Goal: Check status

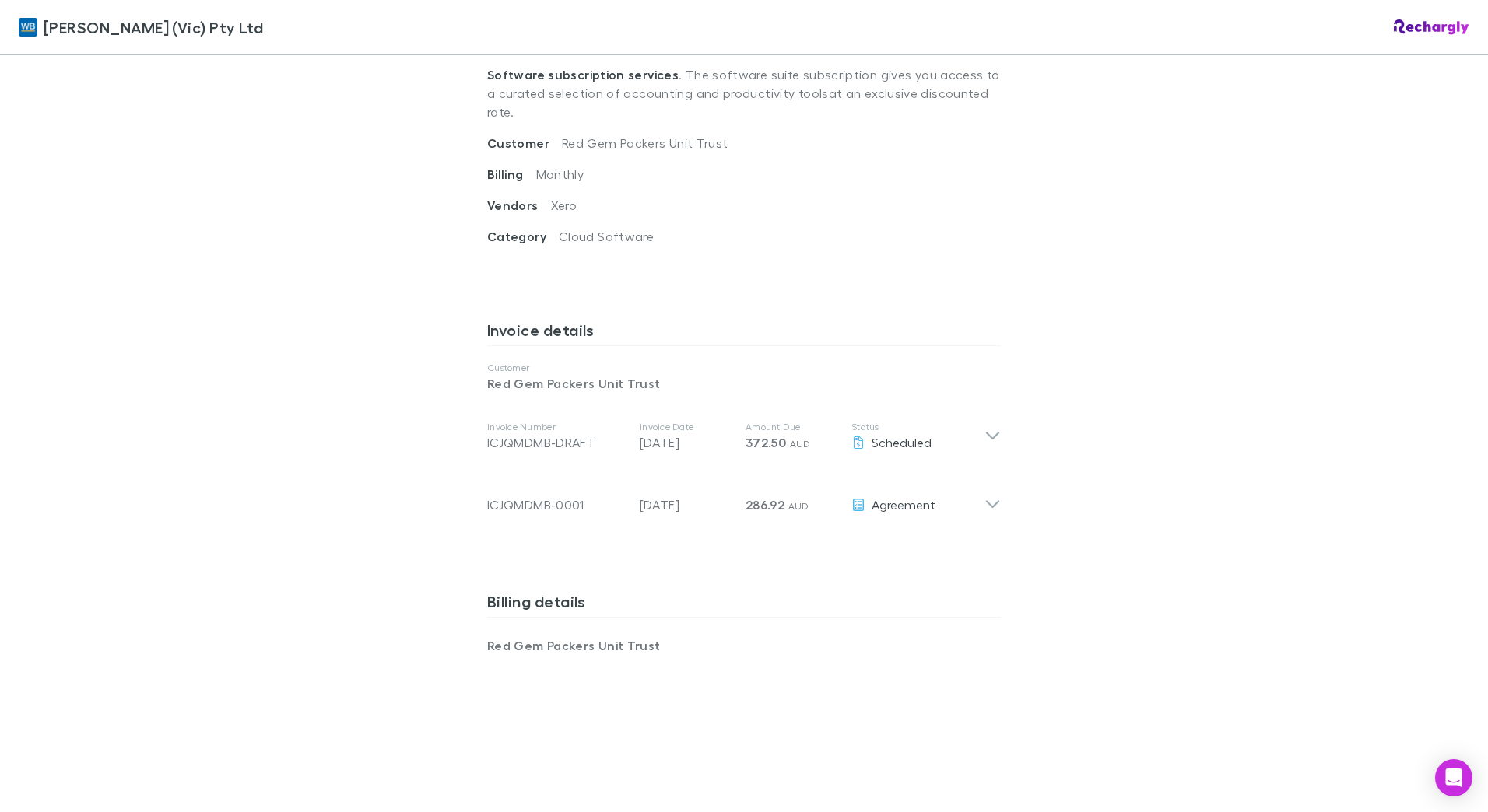
scroll to position [623, 0]
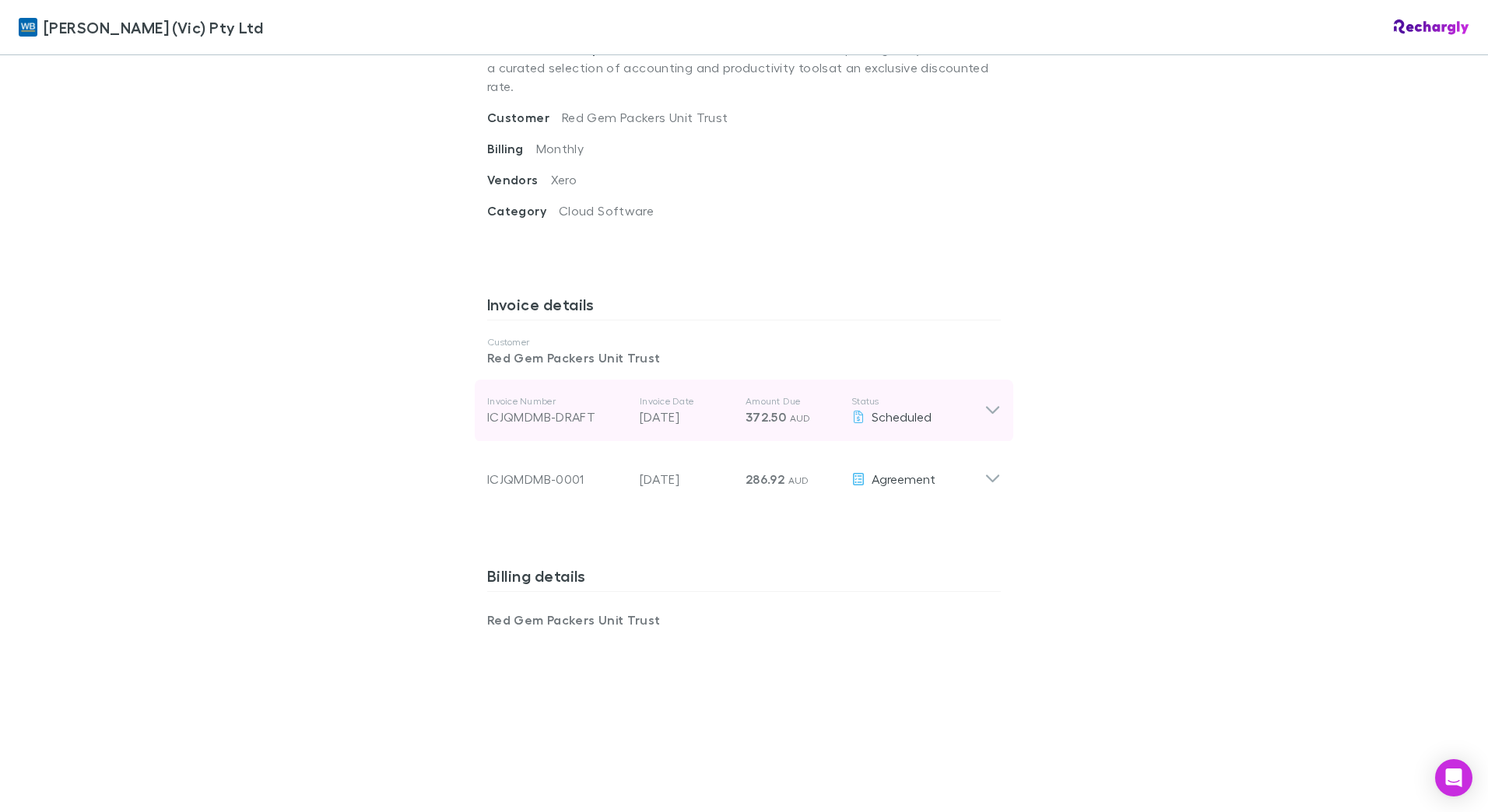
click at [986, 407] on icon at bounding box center [992, 411] width 14 height 8
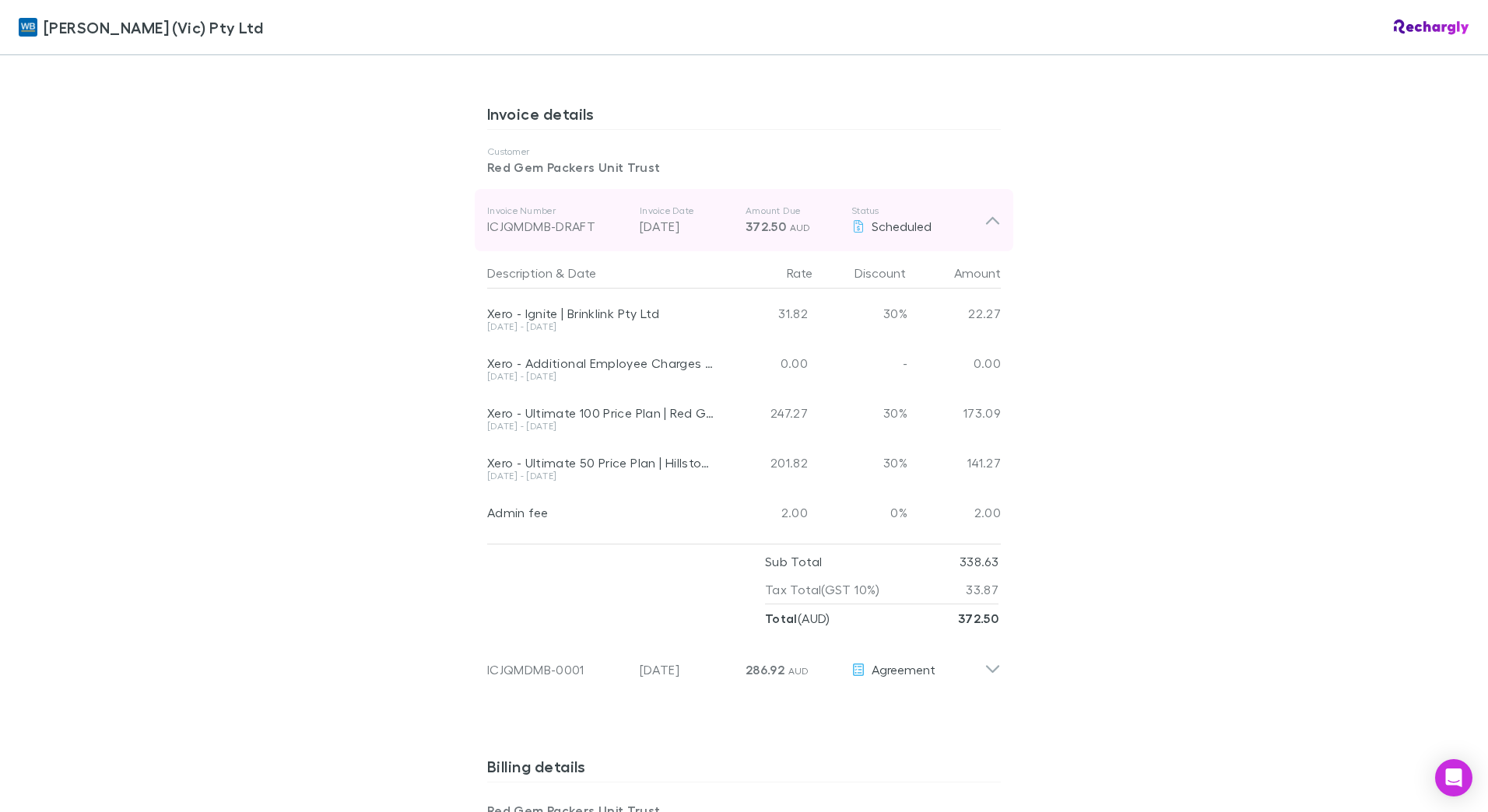
scroll to position [856, 0]
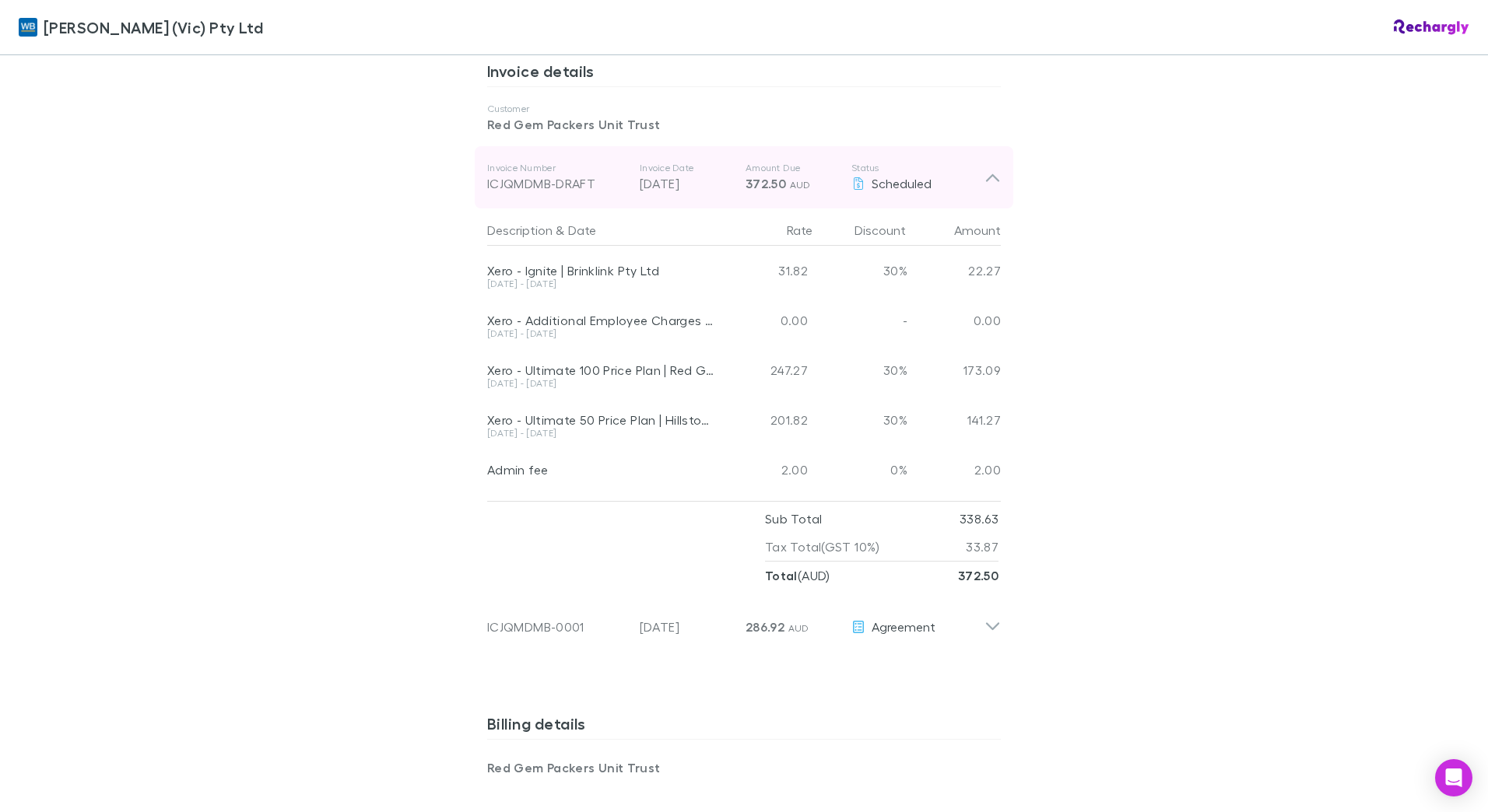
click at [984, 169] on div "Invoice Number ICJQMDMB-DRAFT Invoice Date [DATE] Amount Due 372.50 AUD Status …" at bounding box center [744, 177] width 538 height 62
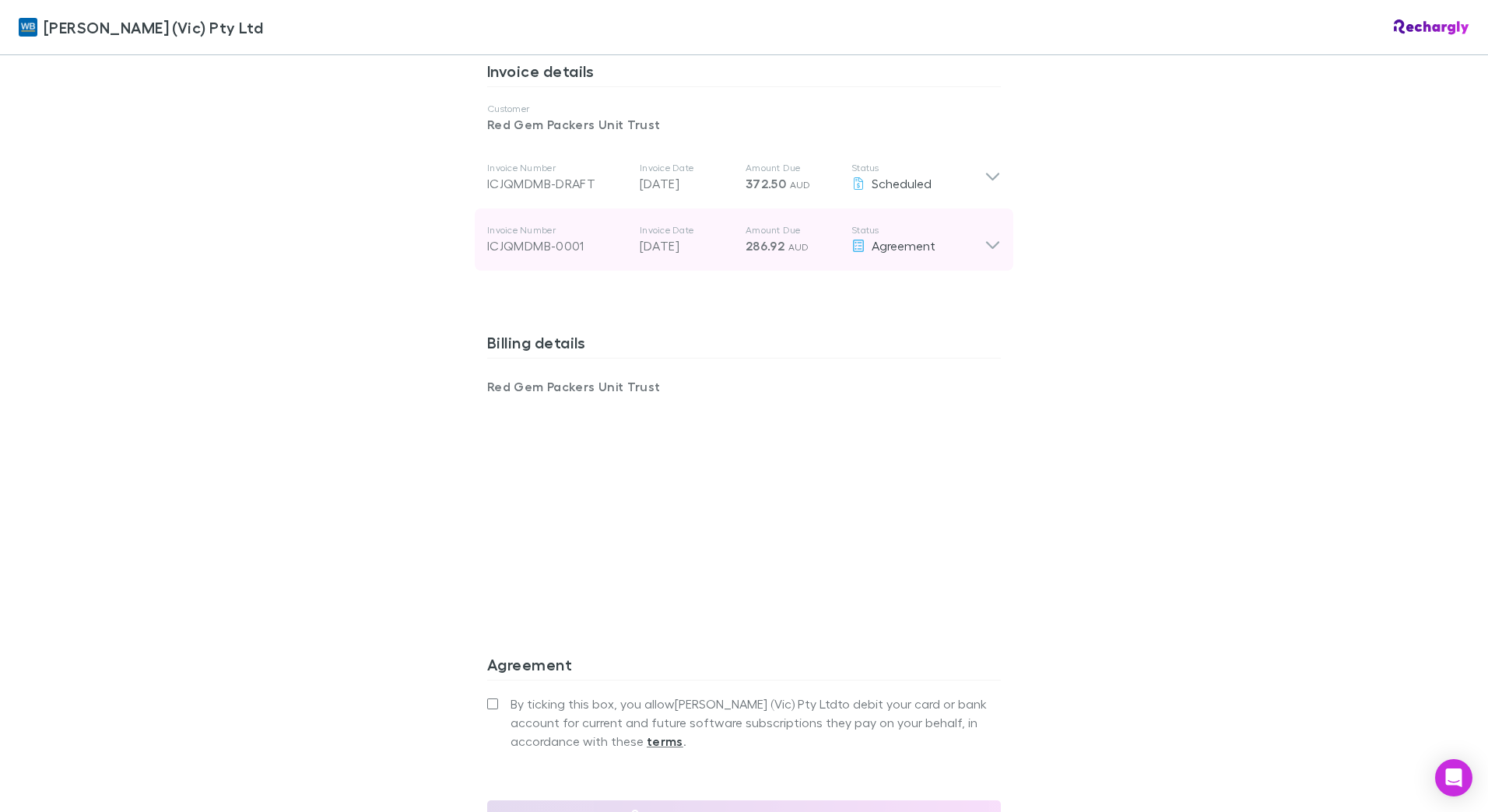
click at [990, 224] on icon at bounding box center [992, 240] width 16 height 32
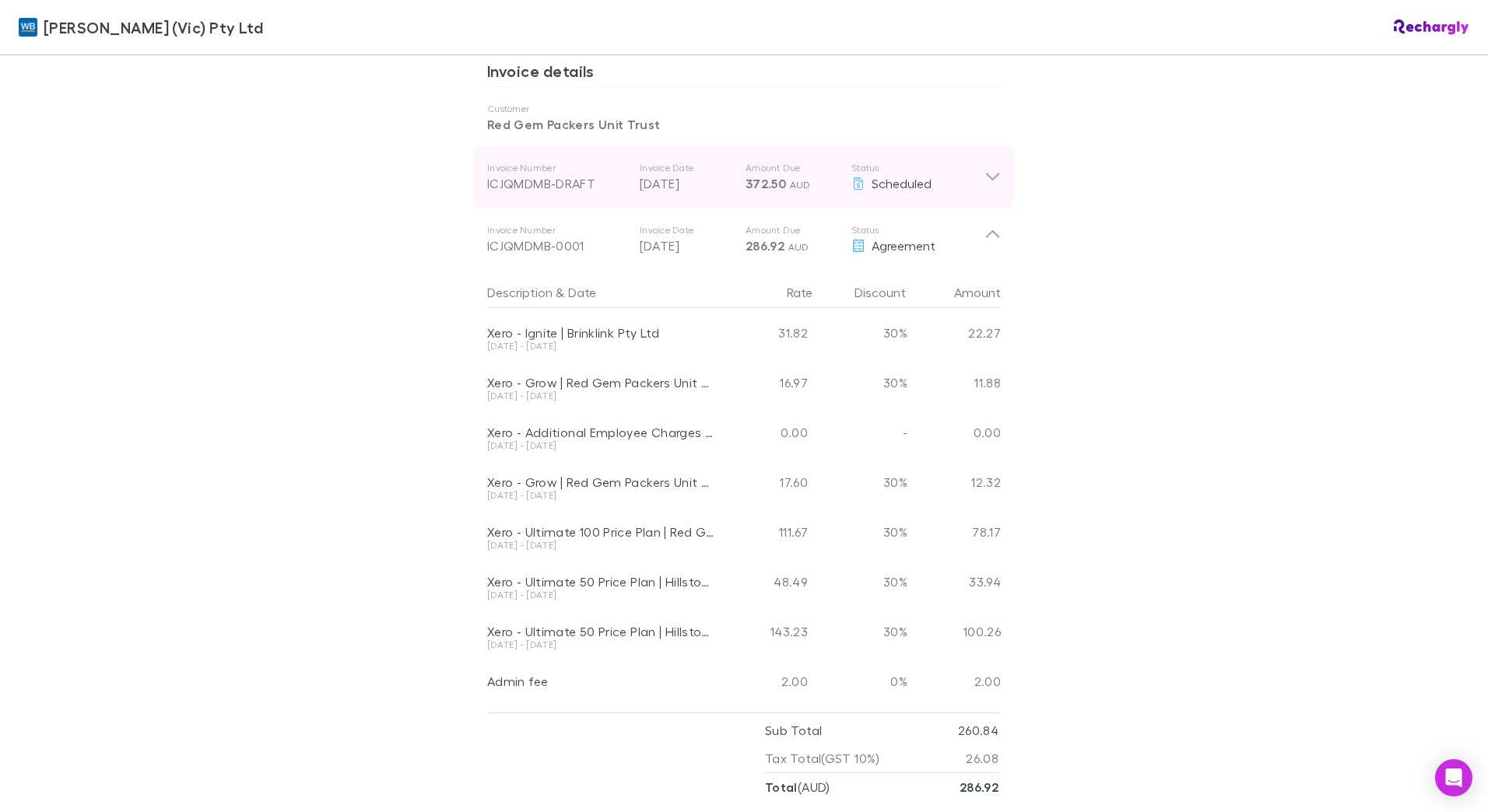
click at [994, 168] on icon at bounding box center [992, 177] width 16 height 19
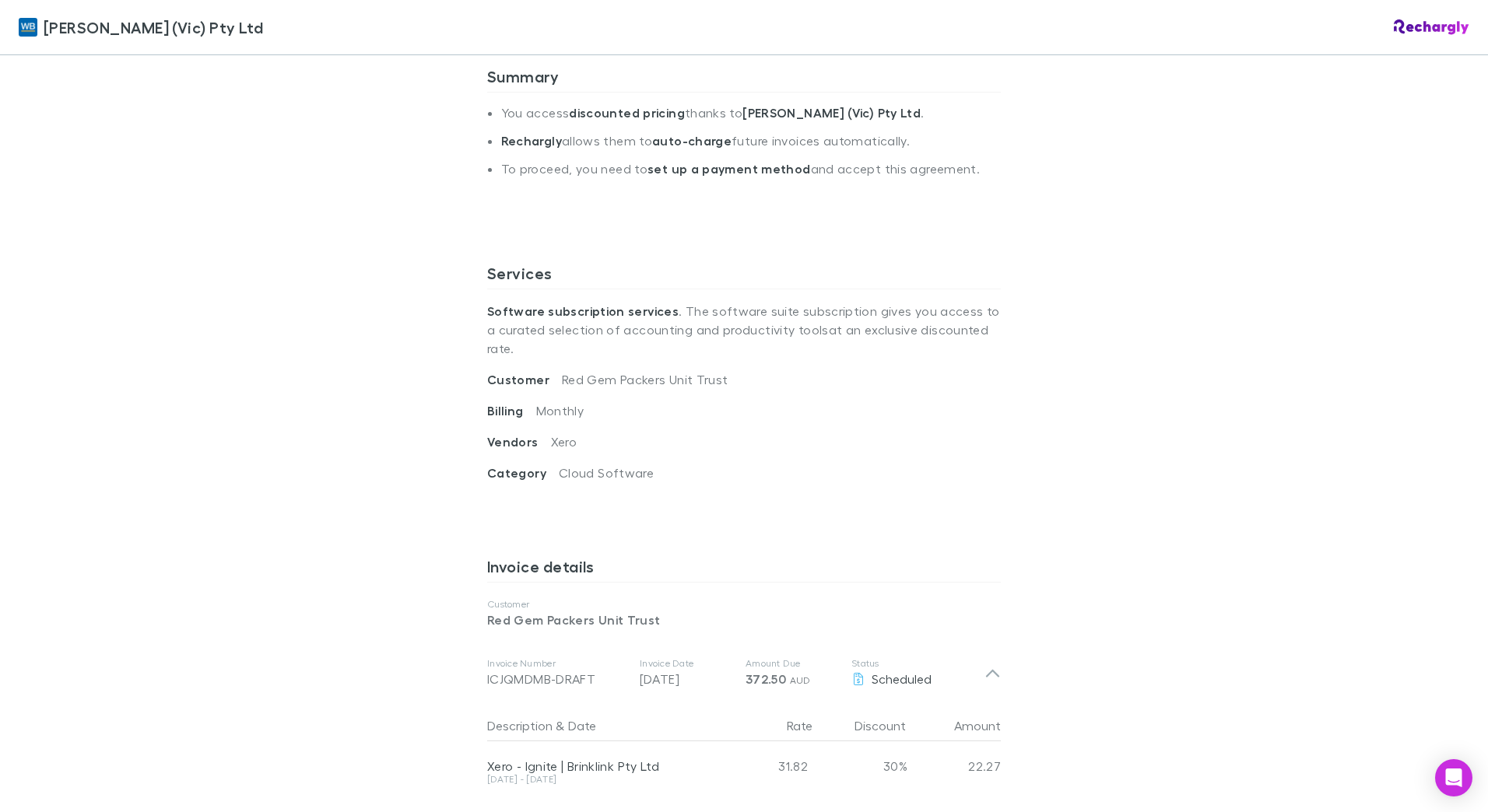
scroll to position [623, 0]
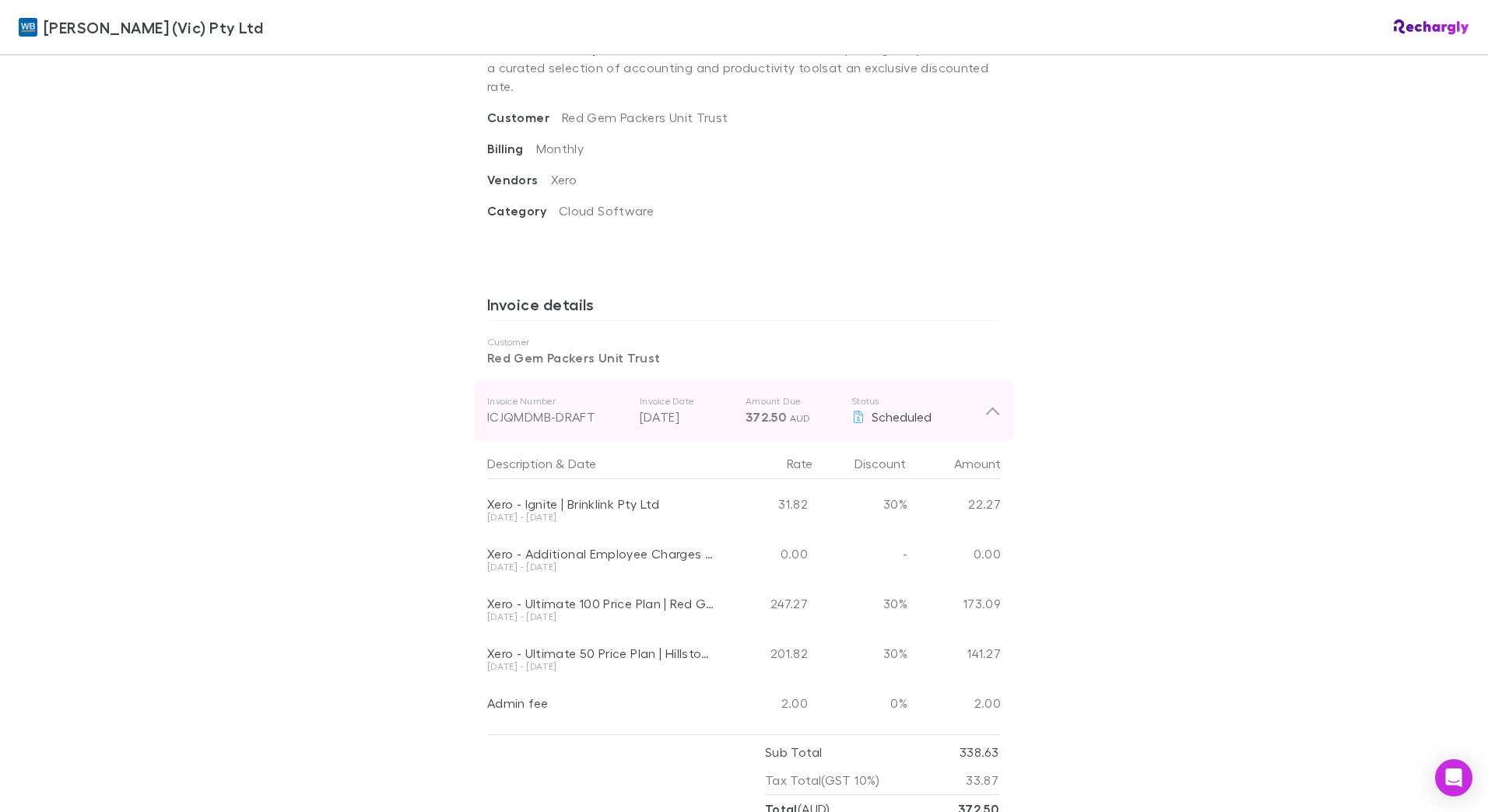
click at [988, 402] on icon at bounding box center [992, 411] width 16 height 19
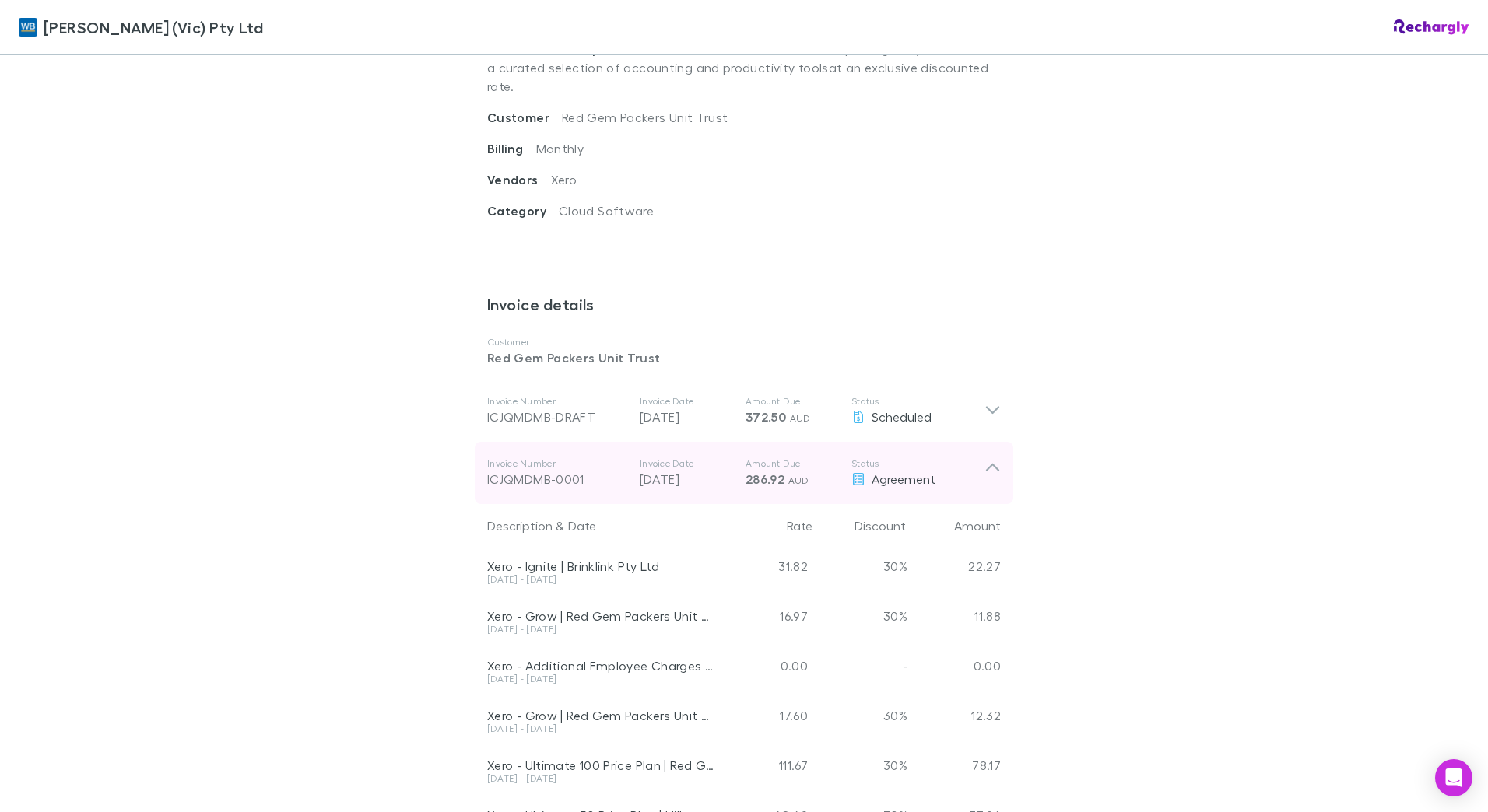
click at [994, 459] on icon at bounding box center [992, 473] width 16 height 32
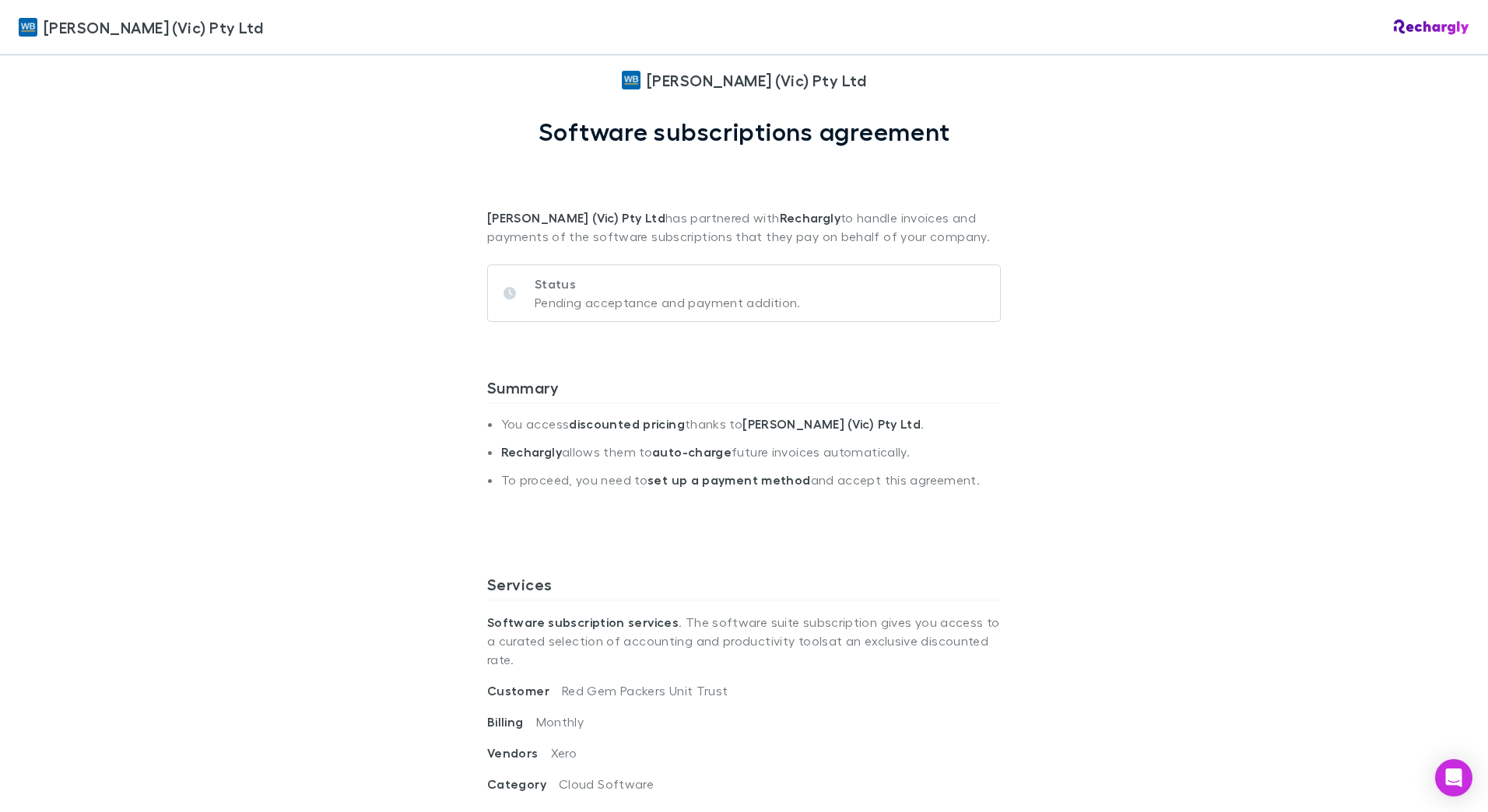
scroll to position [0, 0]
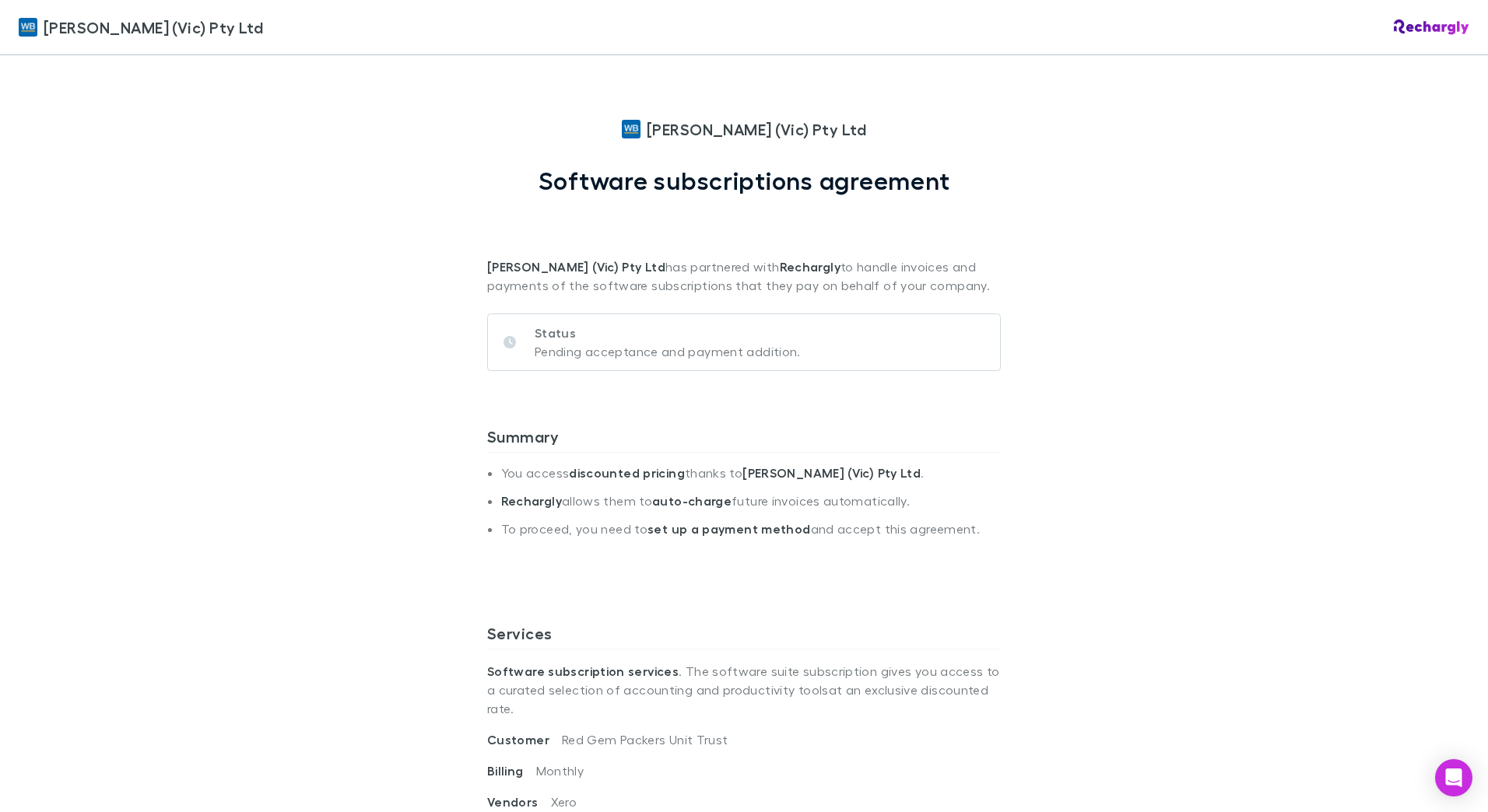
click at [566, 340] on p "Status" at bounding box center [667, 333] width 266 height 19
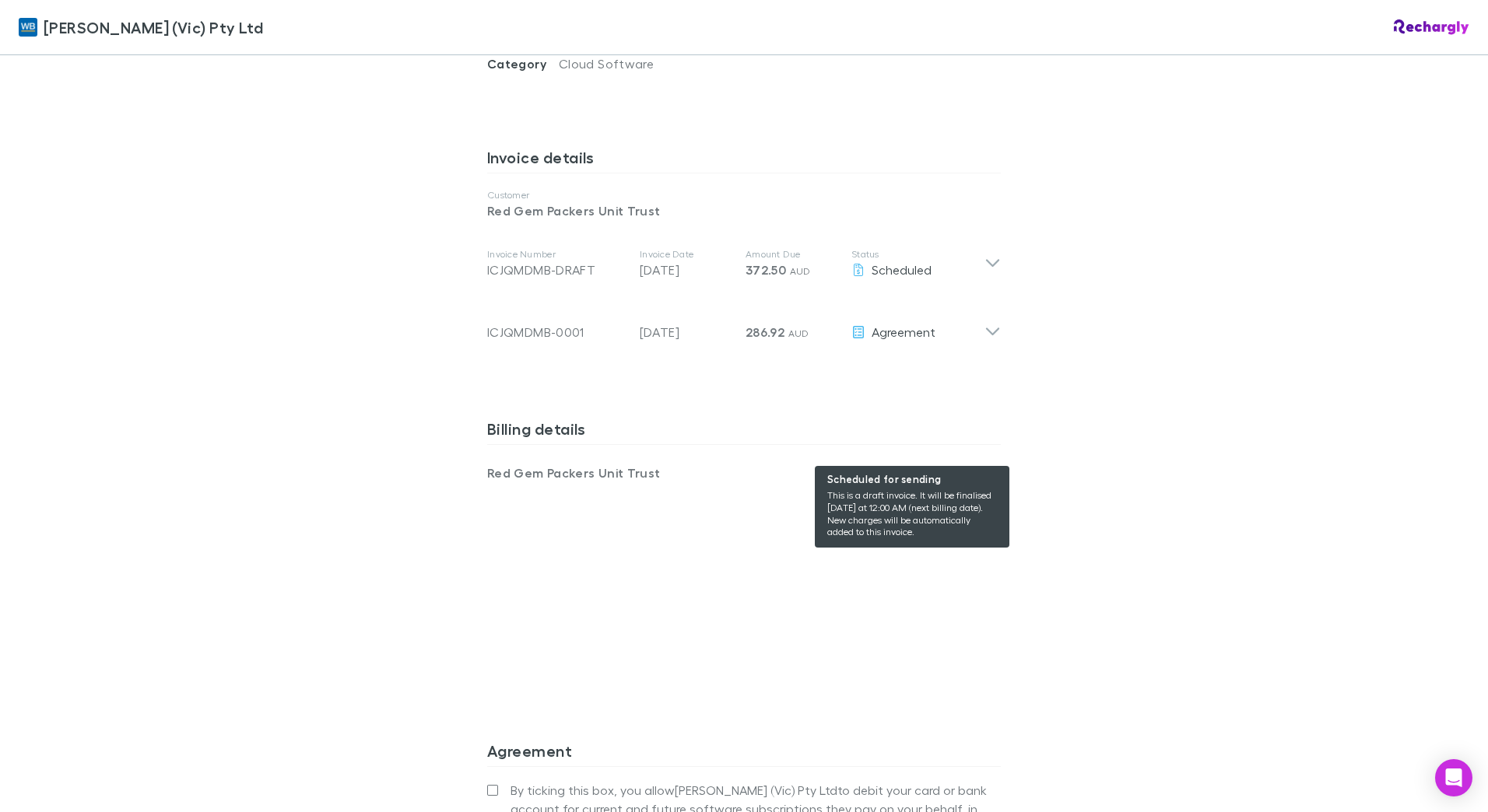
scroll to position [778, 0]
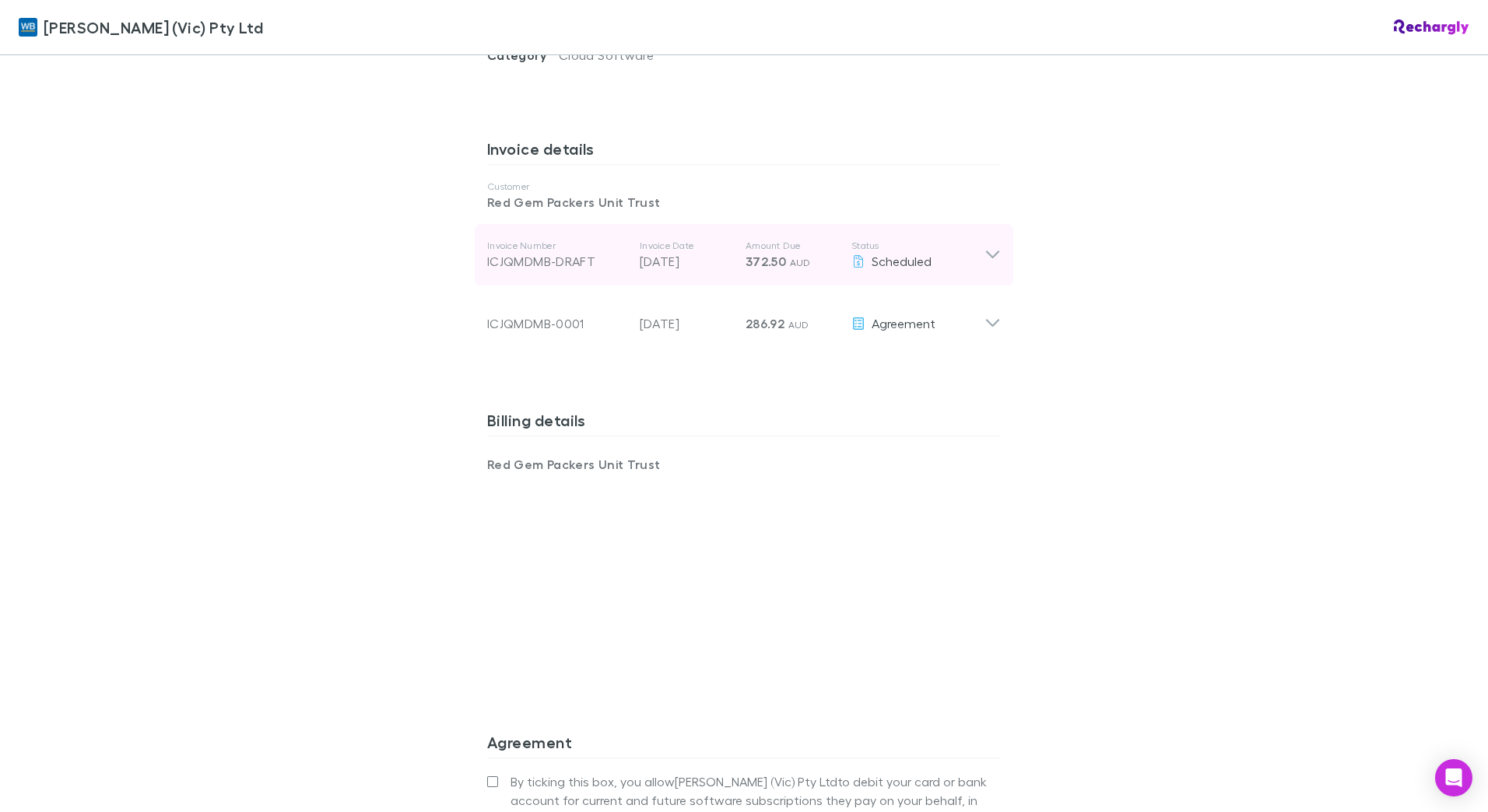
click at [991, 246] on icon at bounding box center [992, 255] width 16 height 19
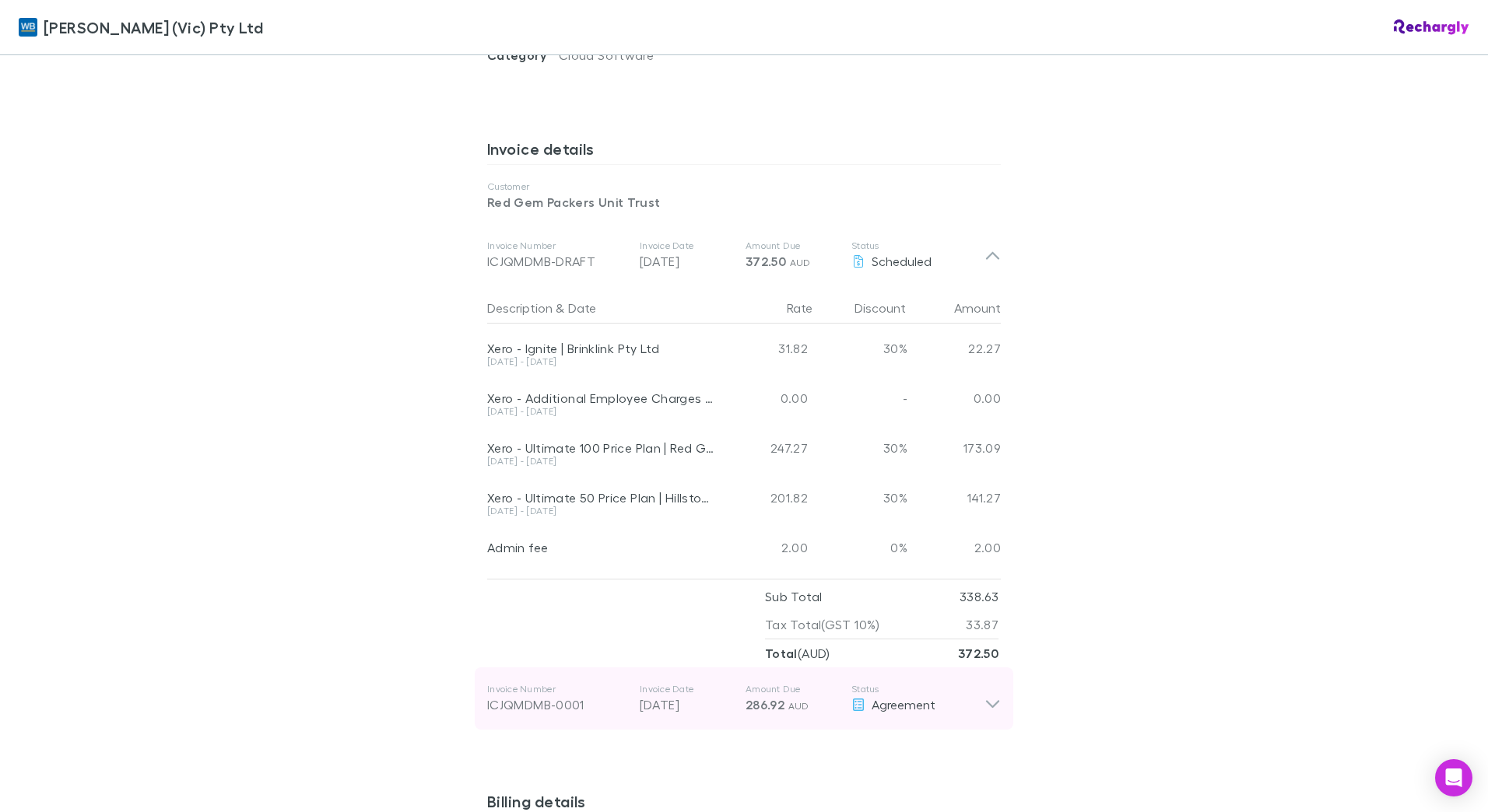
click at [994, 686] on icon at bounding box center [992, 698] width 16 height 32
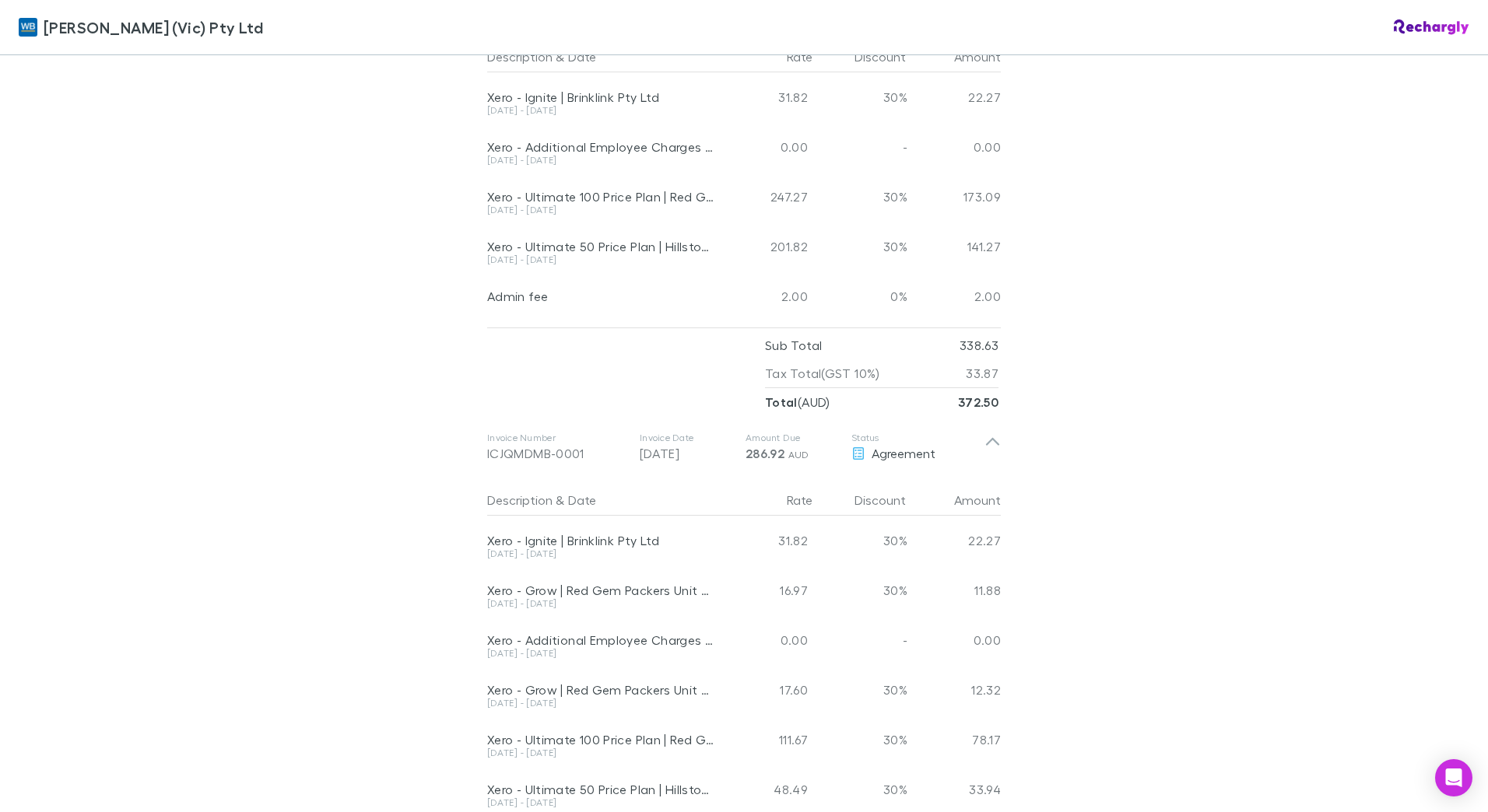
scroll to position [1167, 0]
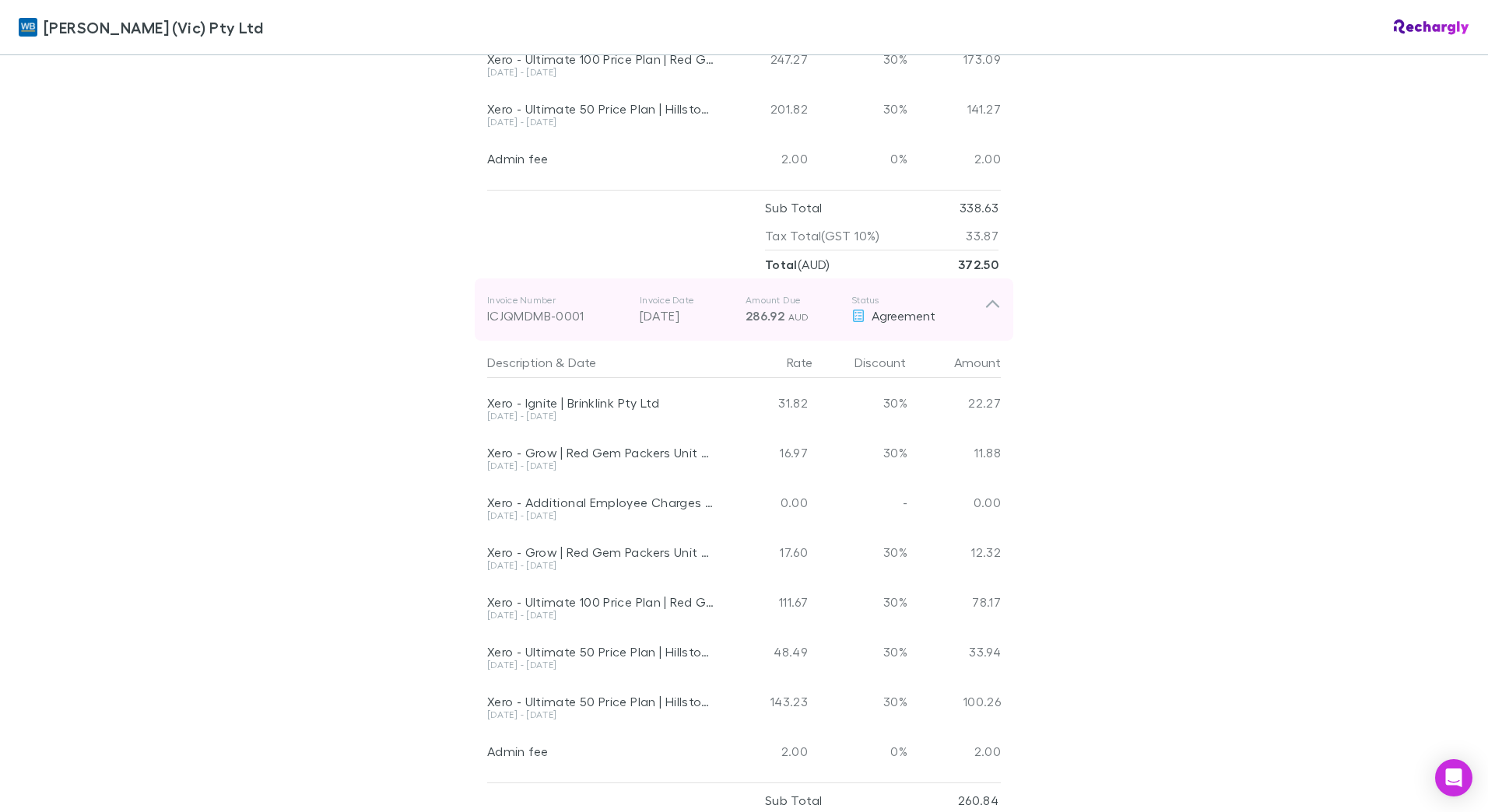
click at [550, 306] on div "ICJQMDMB-0001" at bounding box center [556, 315] width 140 height 19
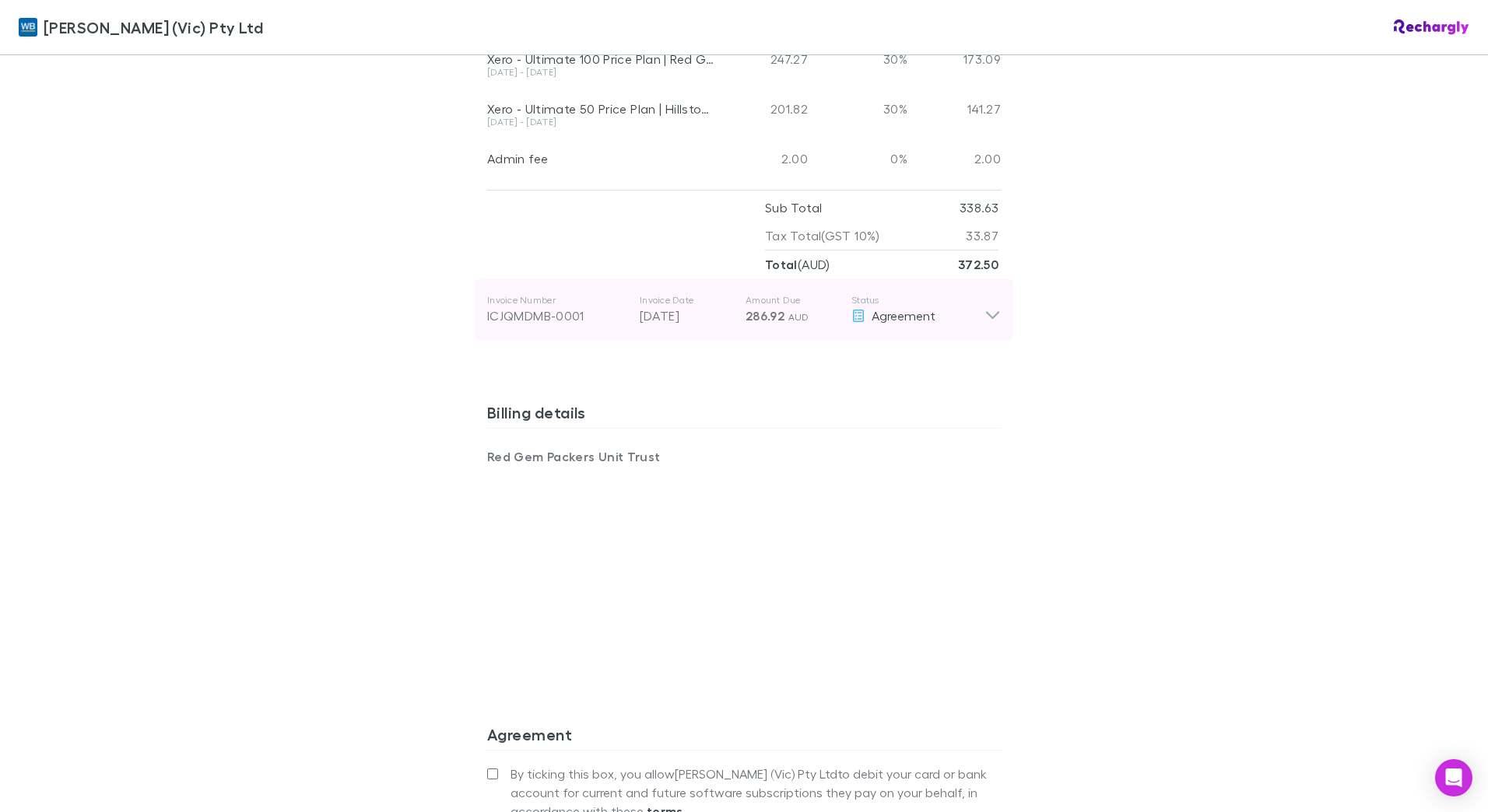
click at [611, 306] on div "ICJQMDMB-0001" at bounding box center [556, 315] width 140 height 19
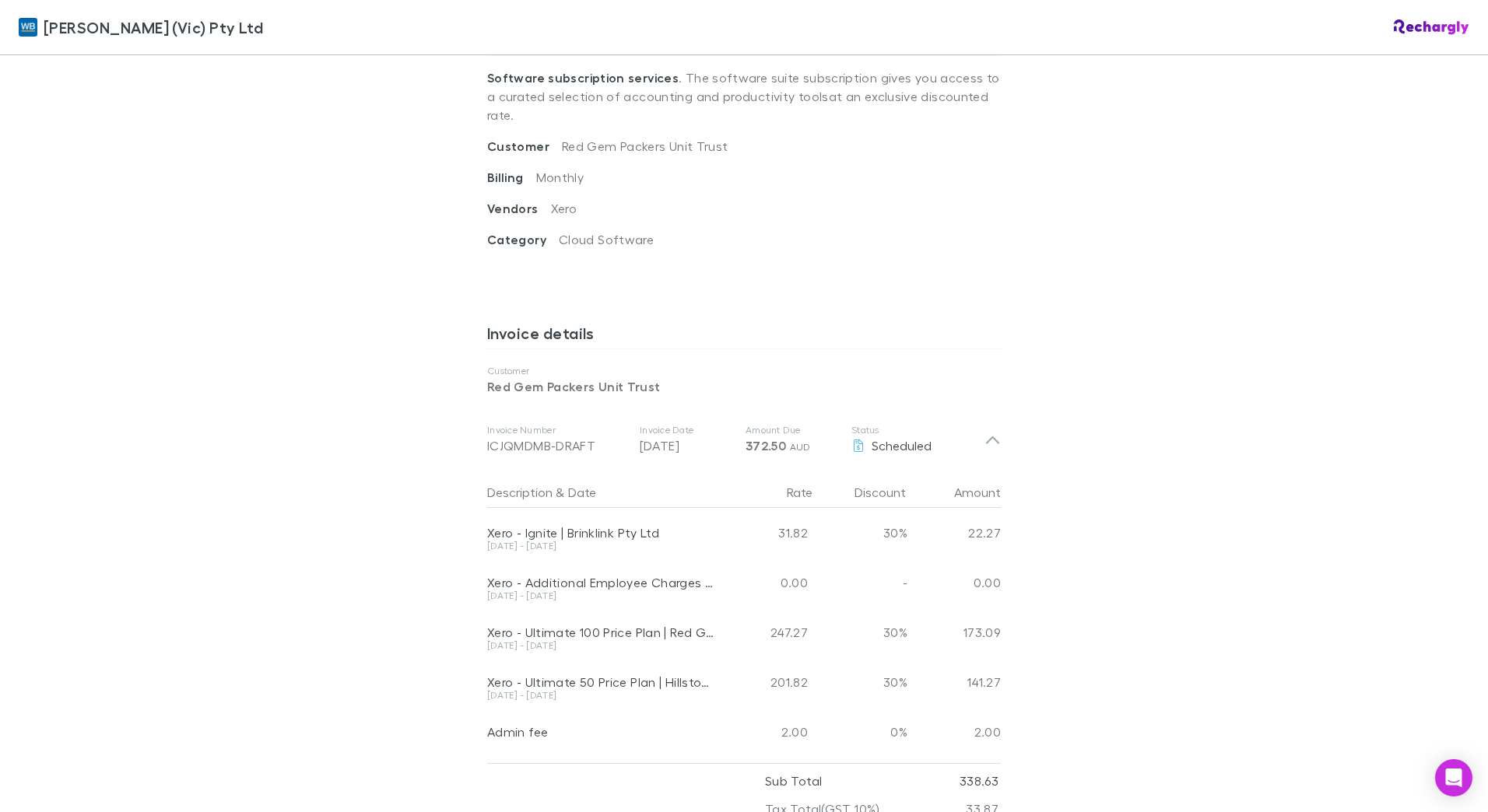
scroll to position [614, 0]
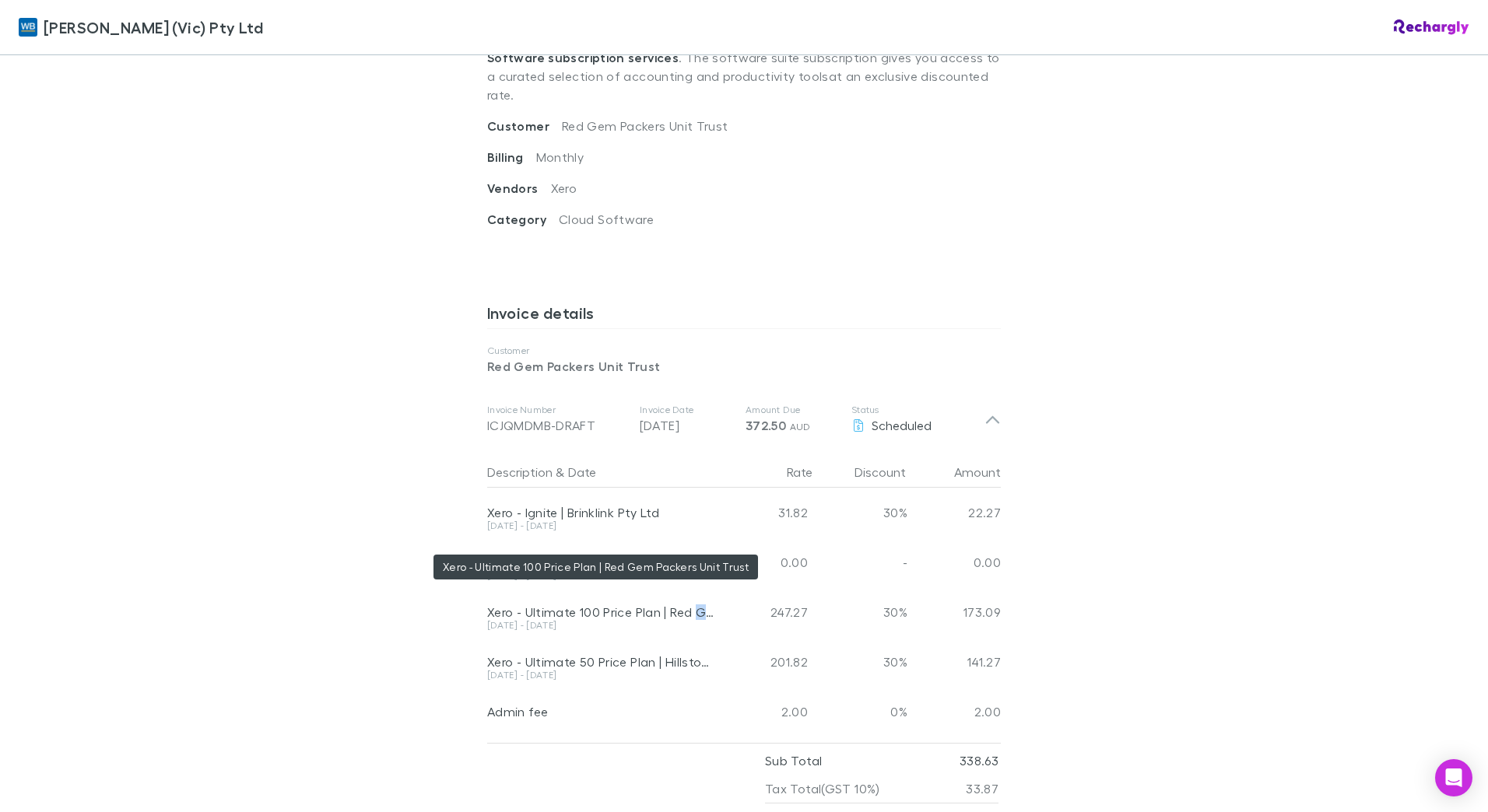
drag, startPoint x: 693, startPoint y: 595, endPoint x: 704, endPoint y: 594, distance: 11.0
click at [704, 605] on div "Xero - Ultimate 100 Price Plan | Red Gem Packers Unit Trust" at bounding box center [600, 612] width 227 height 15
drag, startPoint x: 704, startPoint y: 594, endPoint x: 698, endPoint y: 618, distance: 24.7
click at [698, 637] on div "Xero - Ultimate 50 Price Plan | Hillston Farms Partnership" at bounding box center [600, 653] width 227 height 33
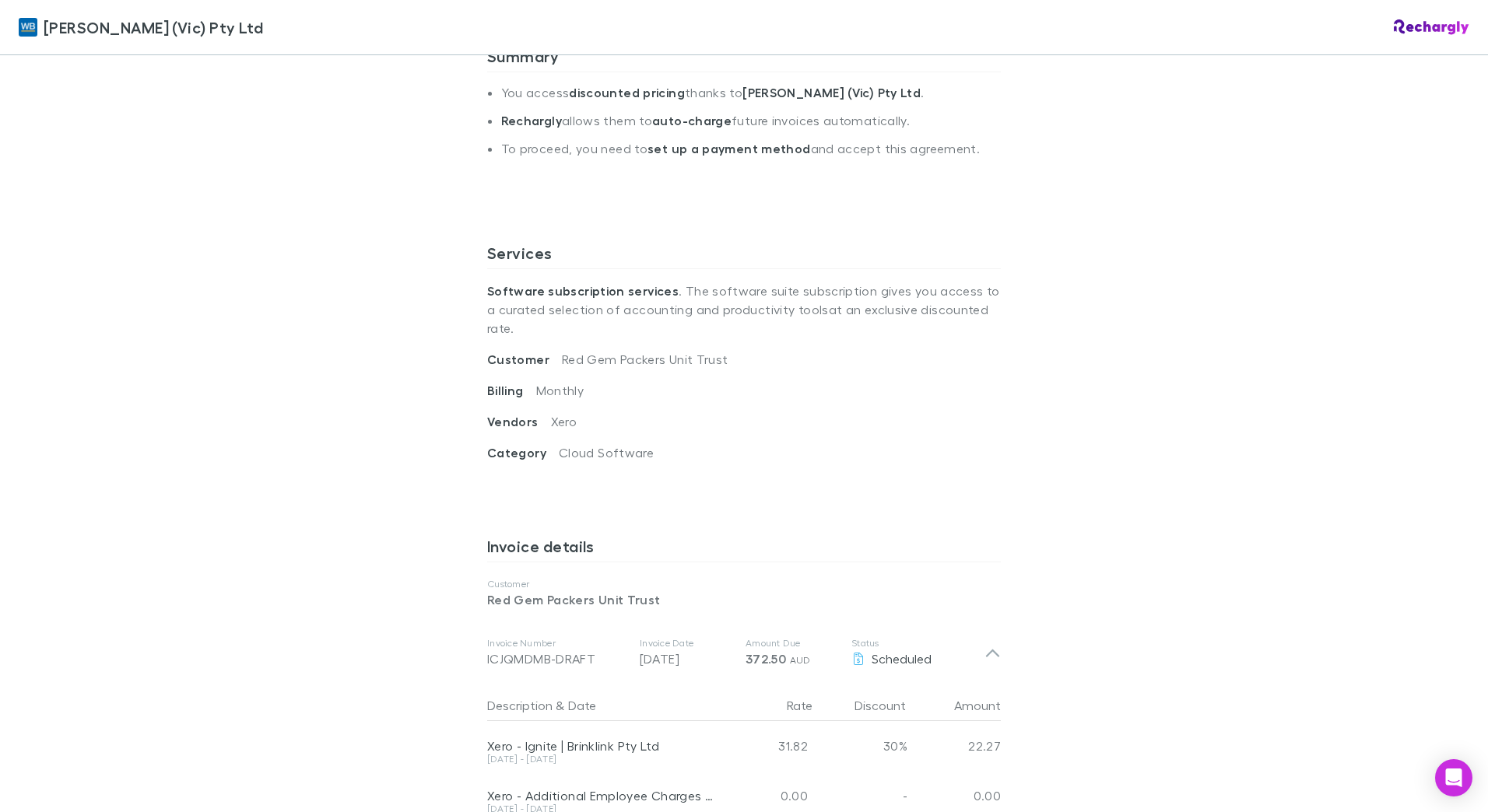
scroll to position [0, 0]
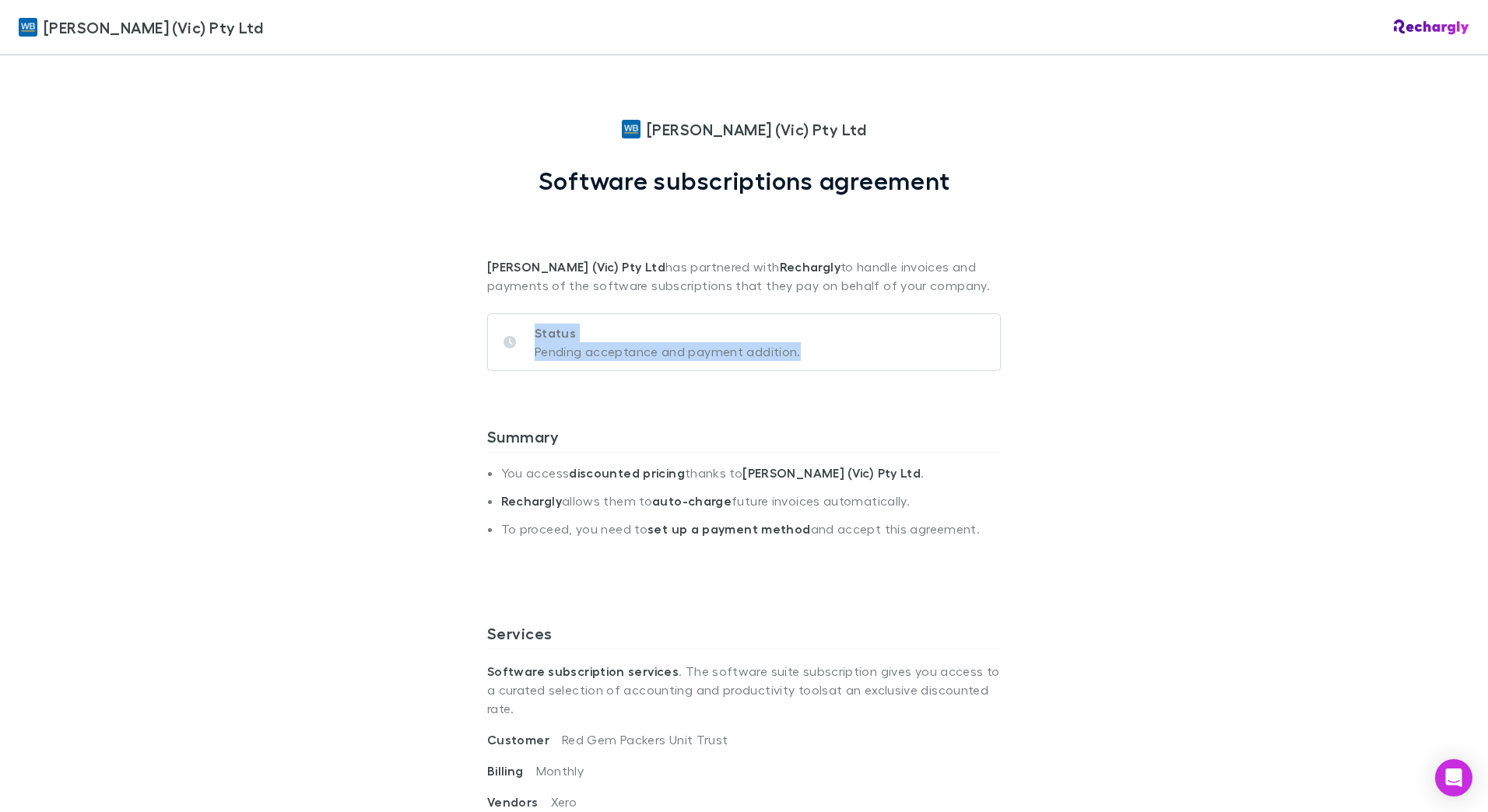
drag, startPoint x: 808, startPoint y: 356, endPoint x: 511, endPoint y: 324, distance: 298.7
click at [512, 323] on div "Status Pending acceptance and payment addition." at bounding box center [744, 342] width 514 height 58
drag, startPoint x: 511, startPoint y: 324, endPoint x: 379, endPoint y: 305, distance: 133.4
click at [379, 305] on div "[PERSON_NAME] (Vic) Pty Ltd [PERSON_NAME] (Vic) Pty Ltd Software subscriptions …" at bounding box center [744, 406] width 1488 height 812
drag, startPoint x: 738, startPoint y: 346, endPoint x: 516, endPoint y: 322, distance: 223.3
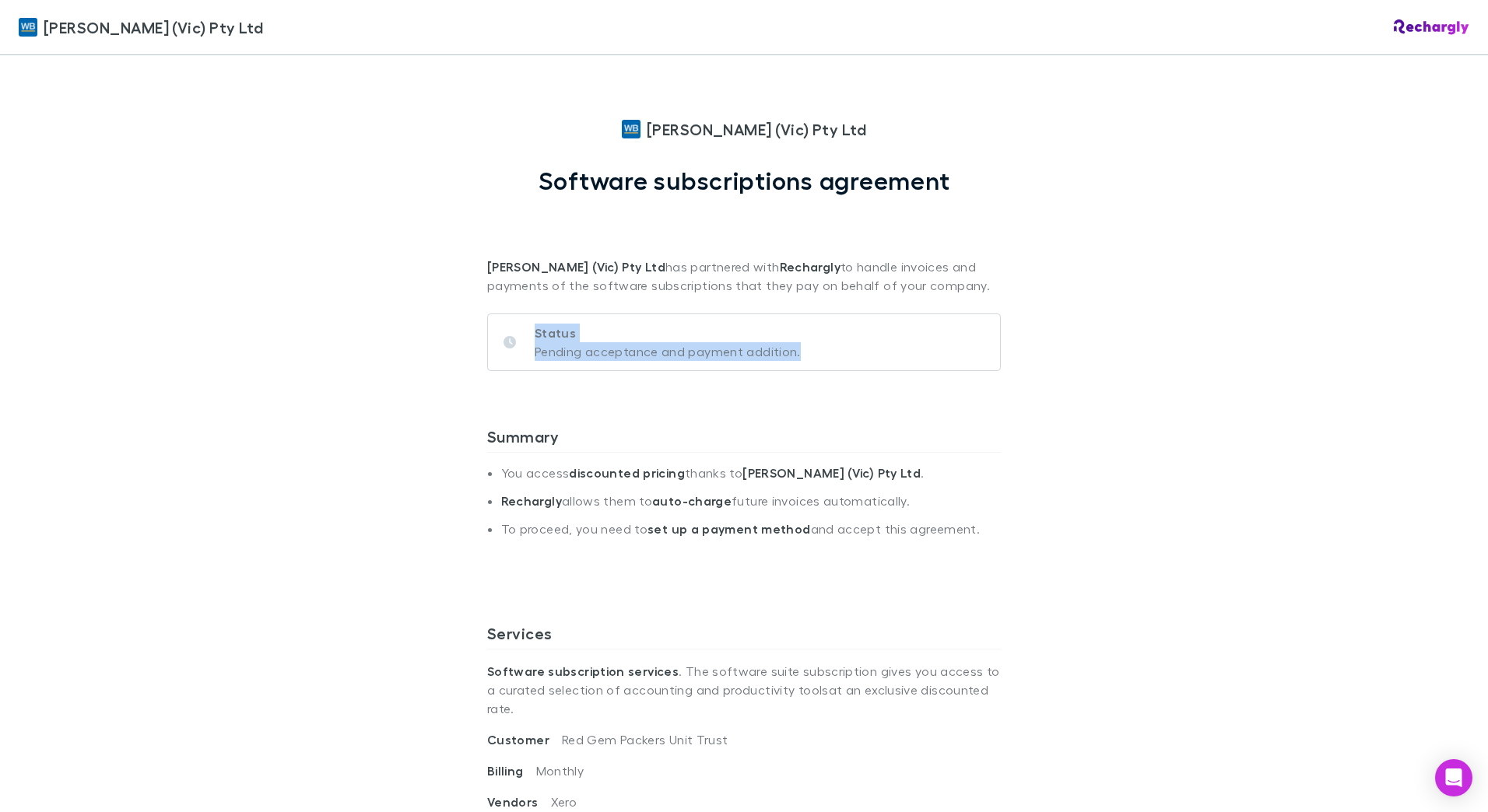
click at [516, 322] on div "Status Pending acceptance and payment addition." at bounding box center [744, 342] width 514 height 58
drag, startPoint x: 516, startPoint y: 322, endPoint x: 419, endPoint y: 321, distance: 97.0
click at [419, 321] on div "[PERSON_NAME] (Vic) Pty Ltd [PERSON_NAME] (Vic) Pty Ltd Software subscriptions …" at bounding box center [744, 406] width 1488 height 812
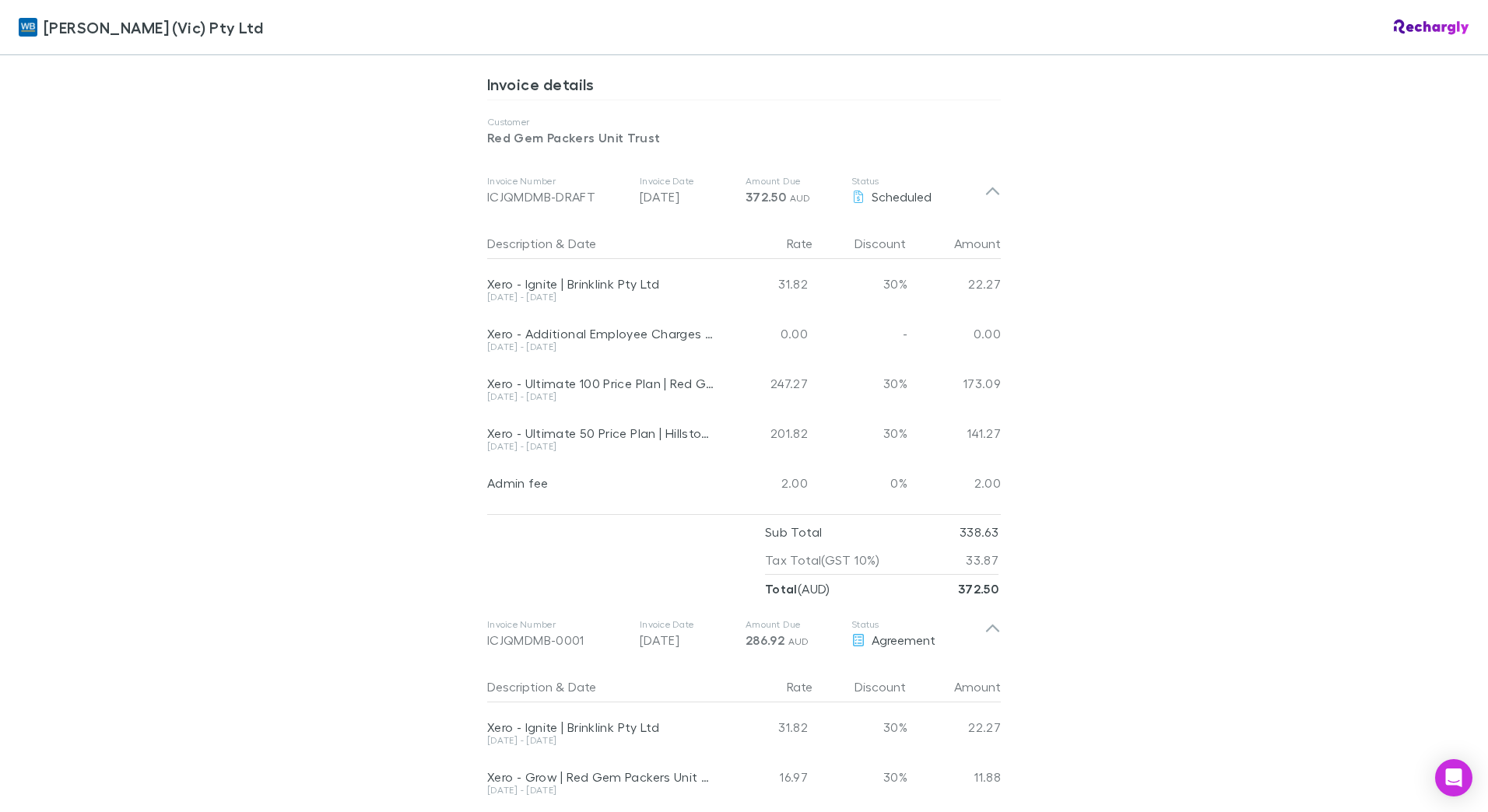
scroll to position [700, 0]
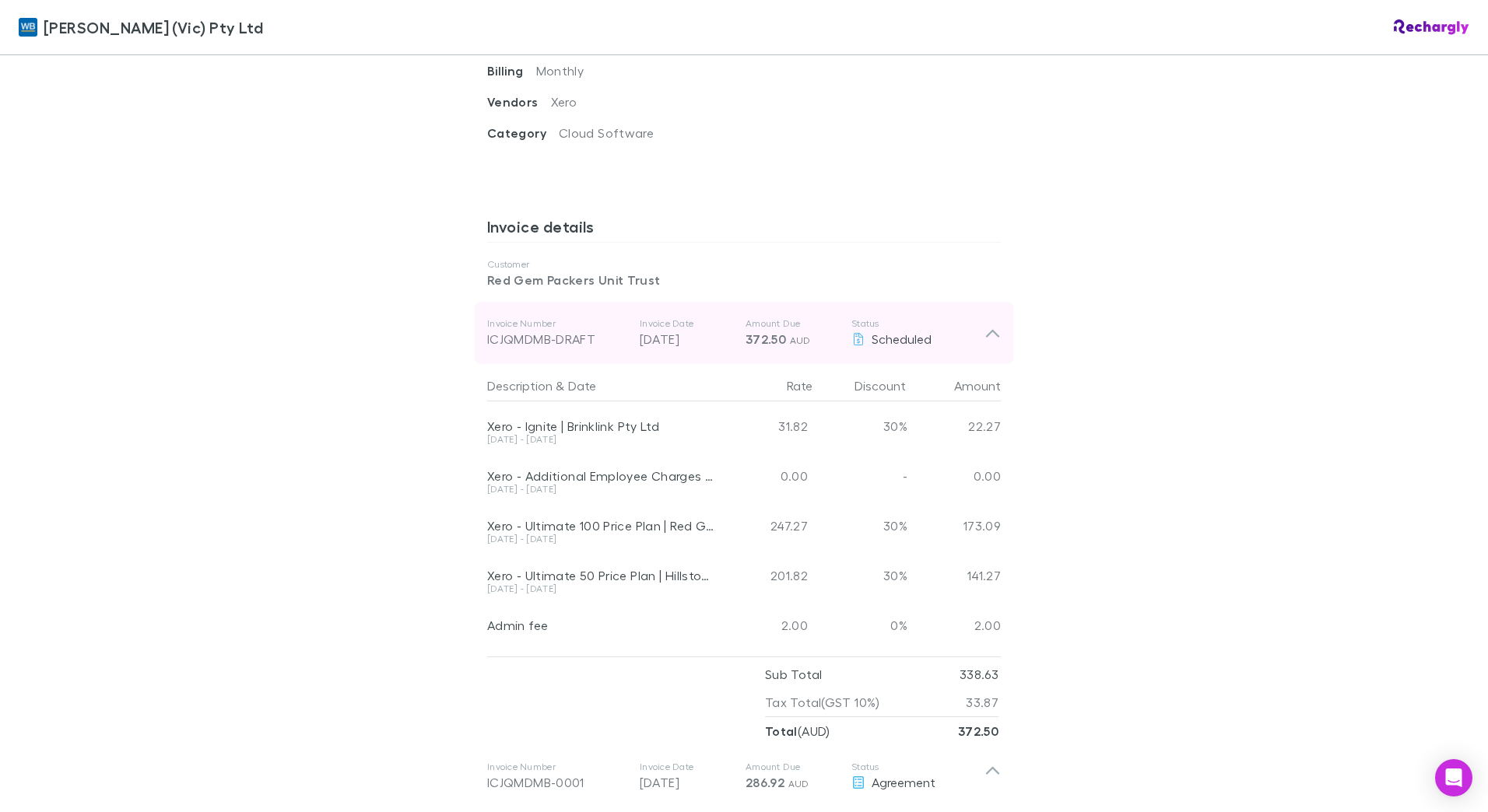
click at [990, 324] on icon at bounding box center [992, 333] width 16 height 19
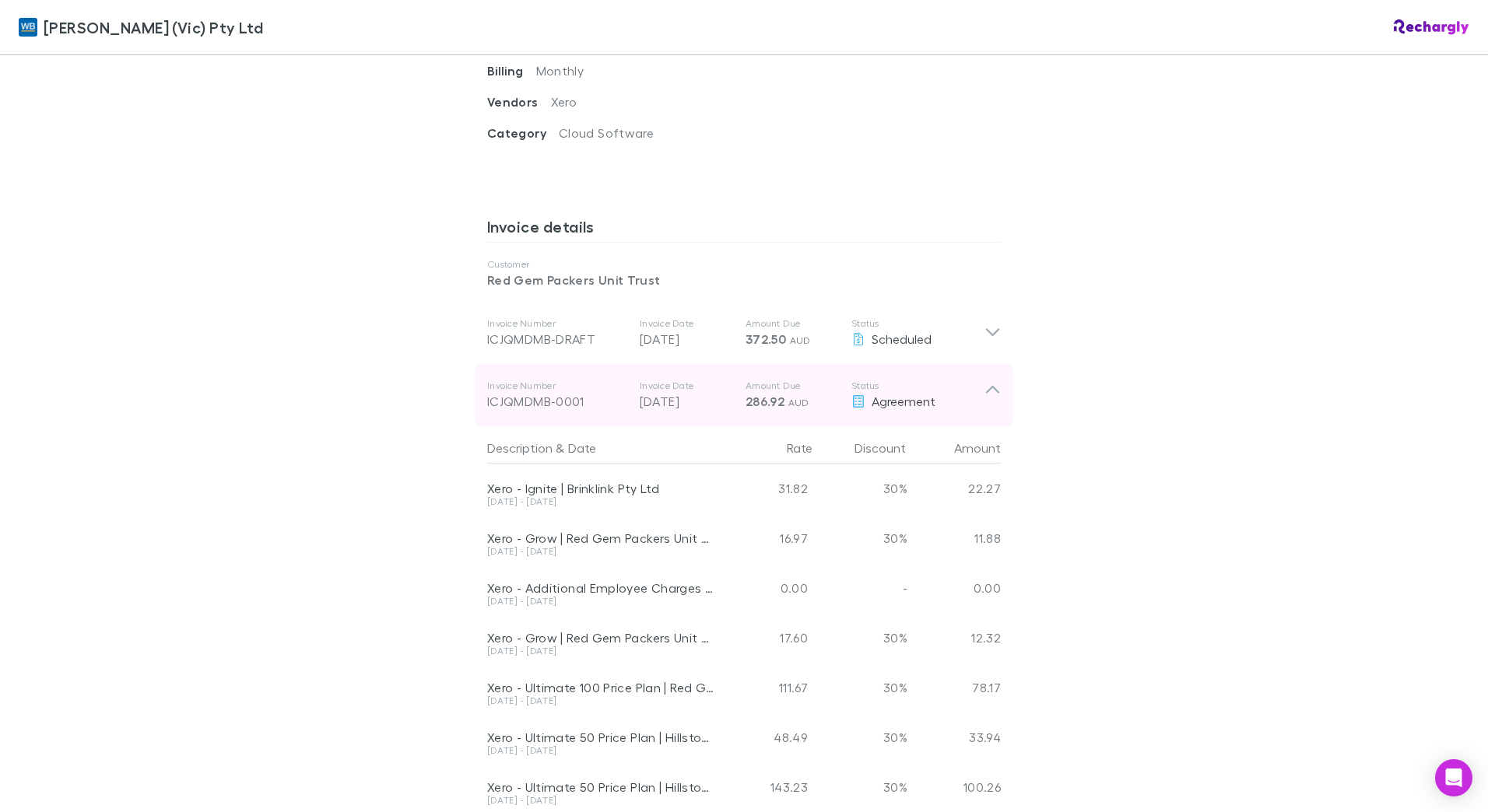
click at [984, 379] on icon at bounding box center [992, 395] width 16 height 32
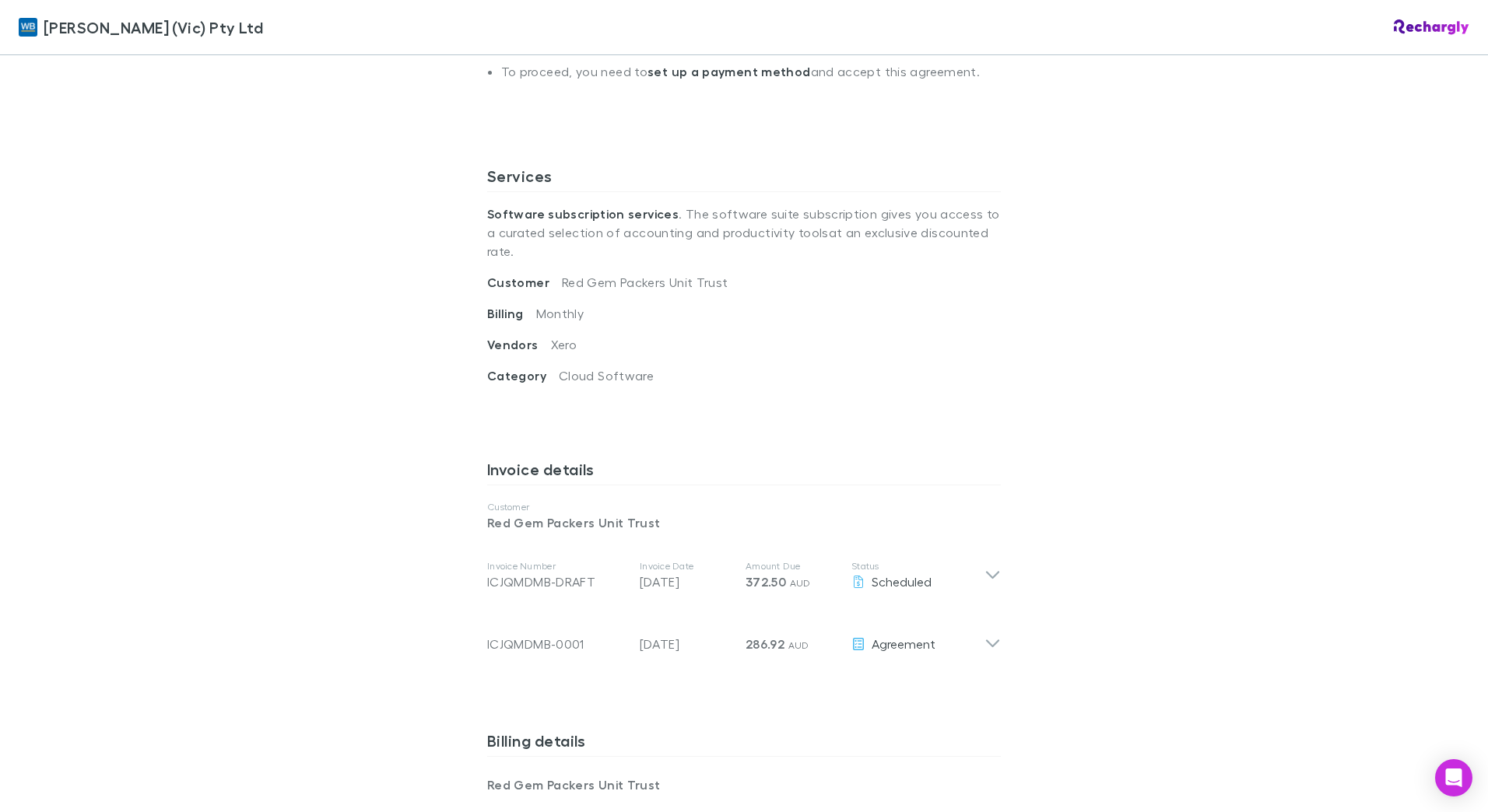
scroll to position [623, 0]
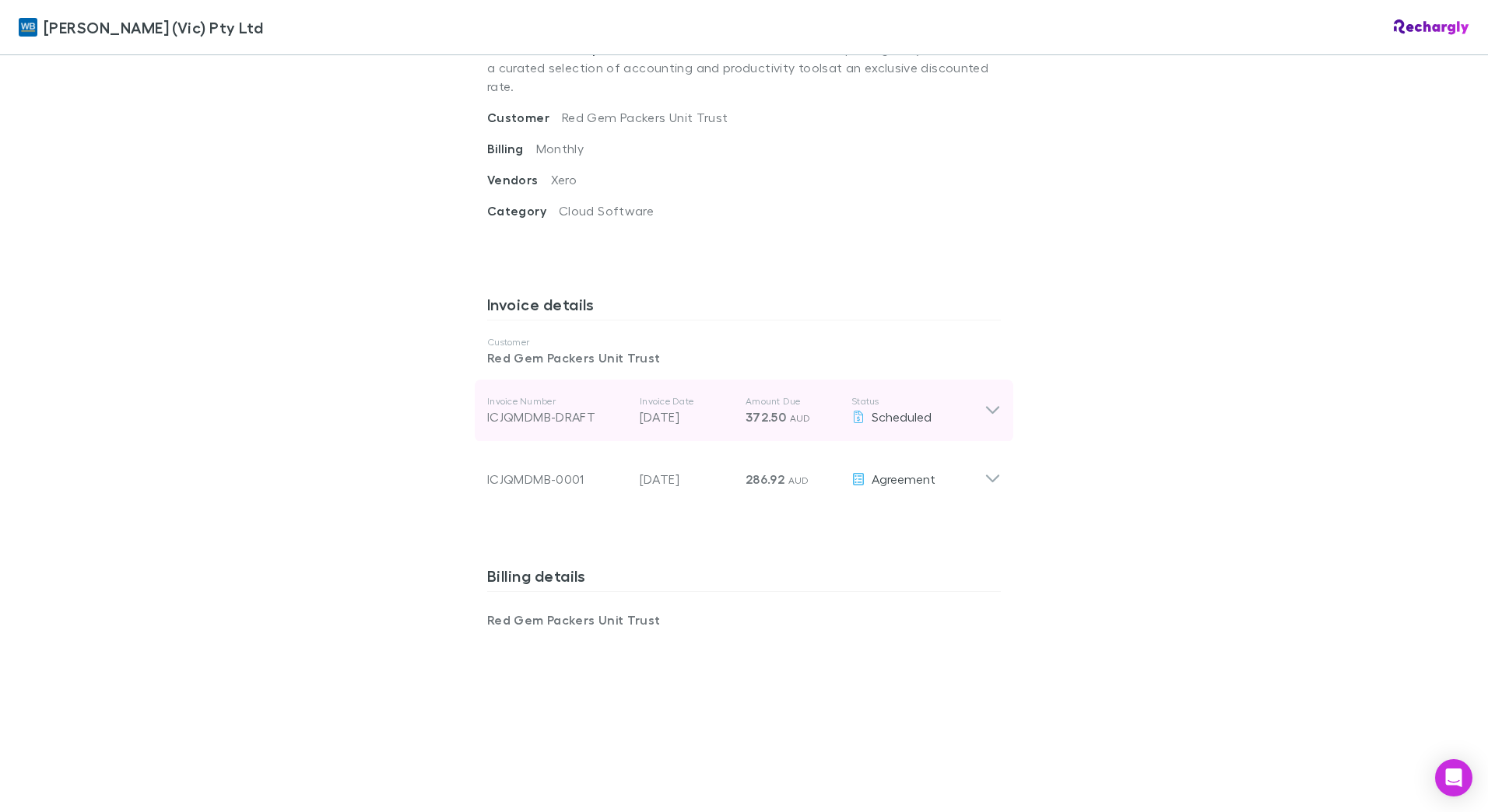
click at [984, 402] on icon at bounding box center [992, 411] width 16 height 19
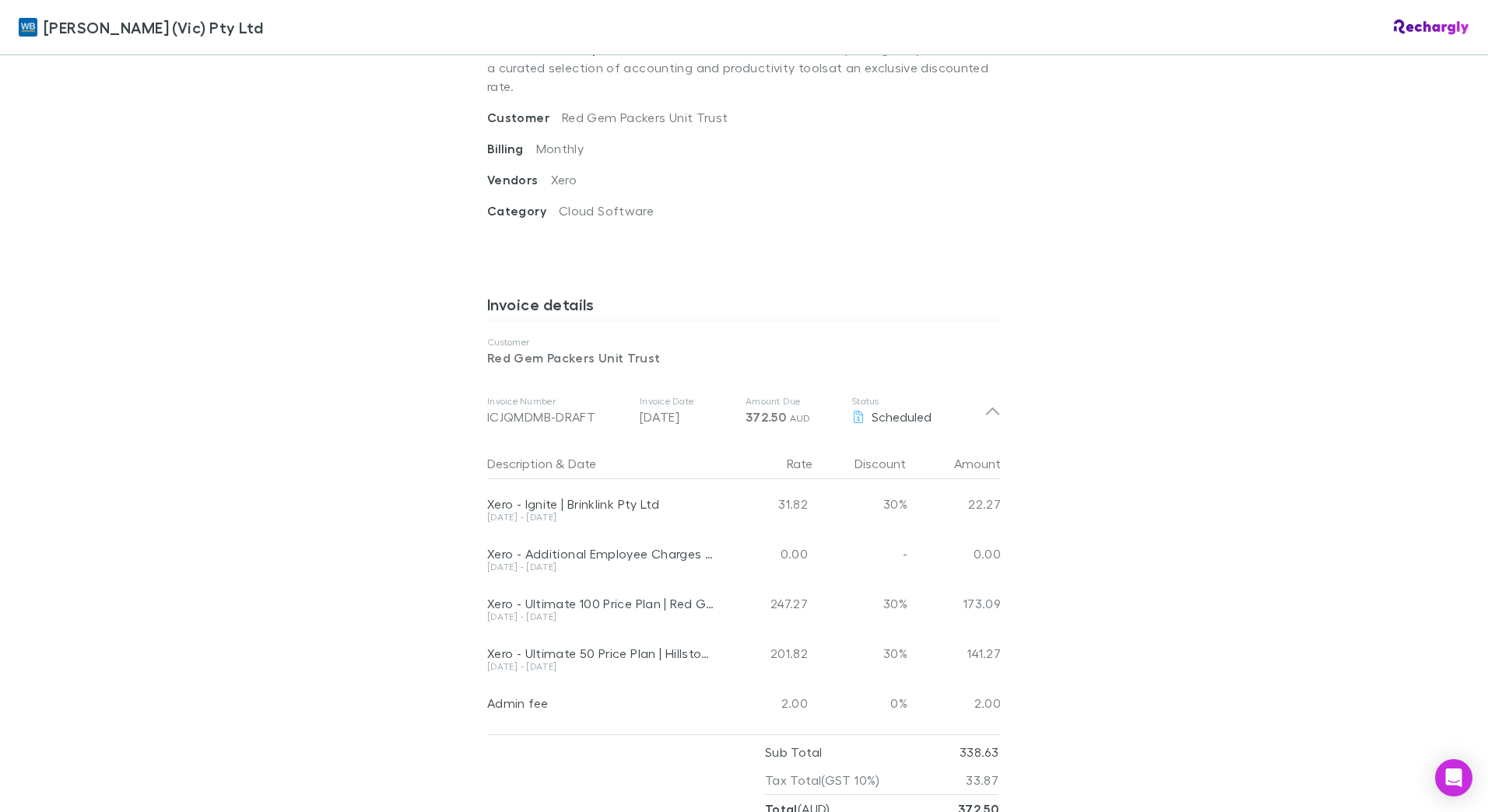
click at [373, 379] on div "[PERSON_NAME] (Vic) Pty Ltd [PERSON_NAME] (Vic) Pty Ltd Software subscriptions …" at bounding box center [744, 406] width 1488 height 812
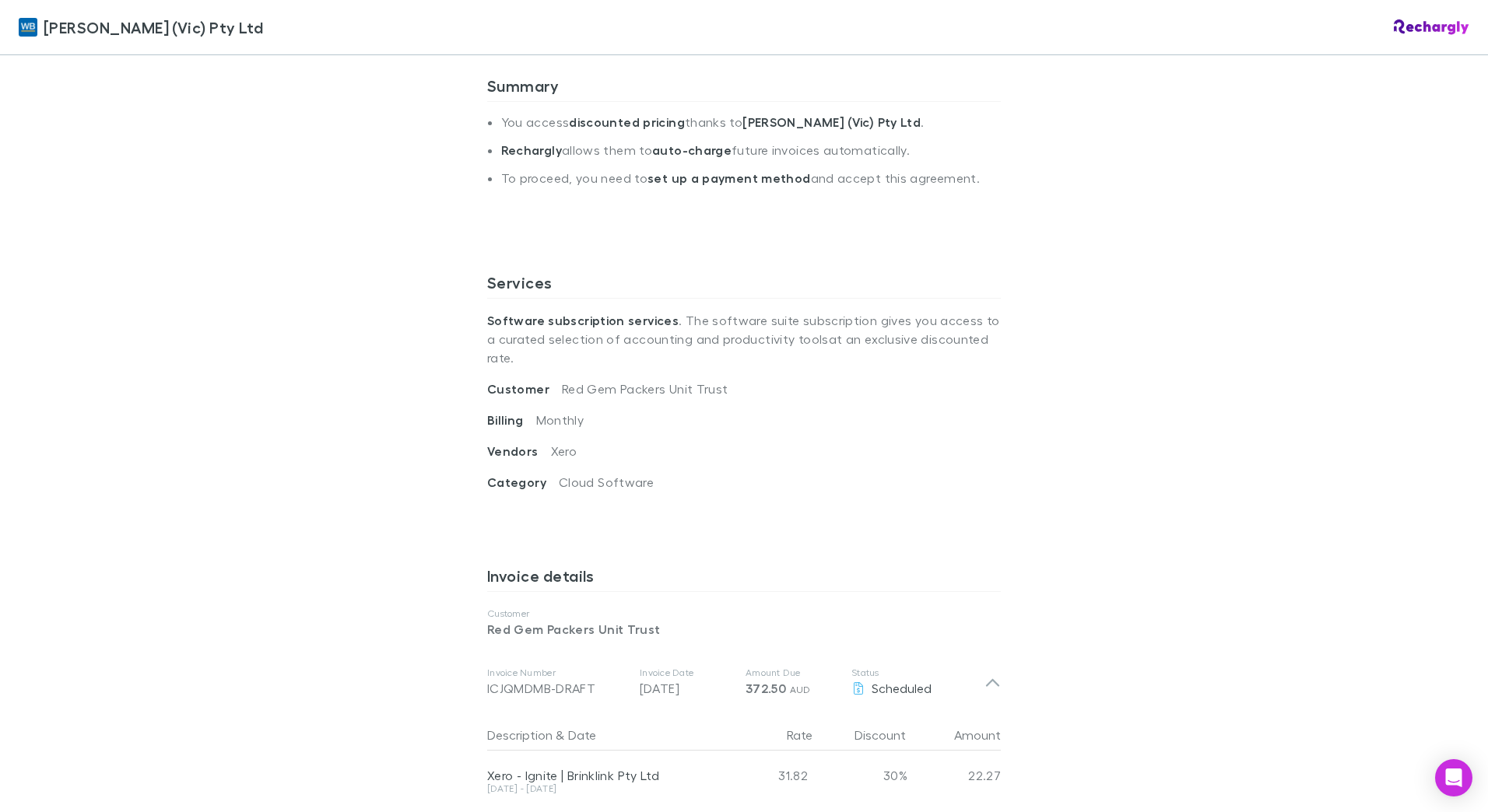
scroll to position [389, 0]
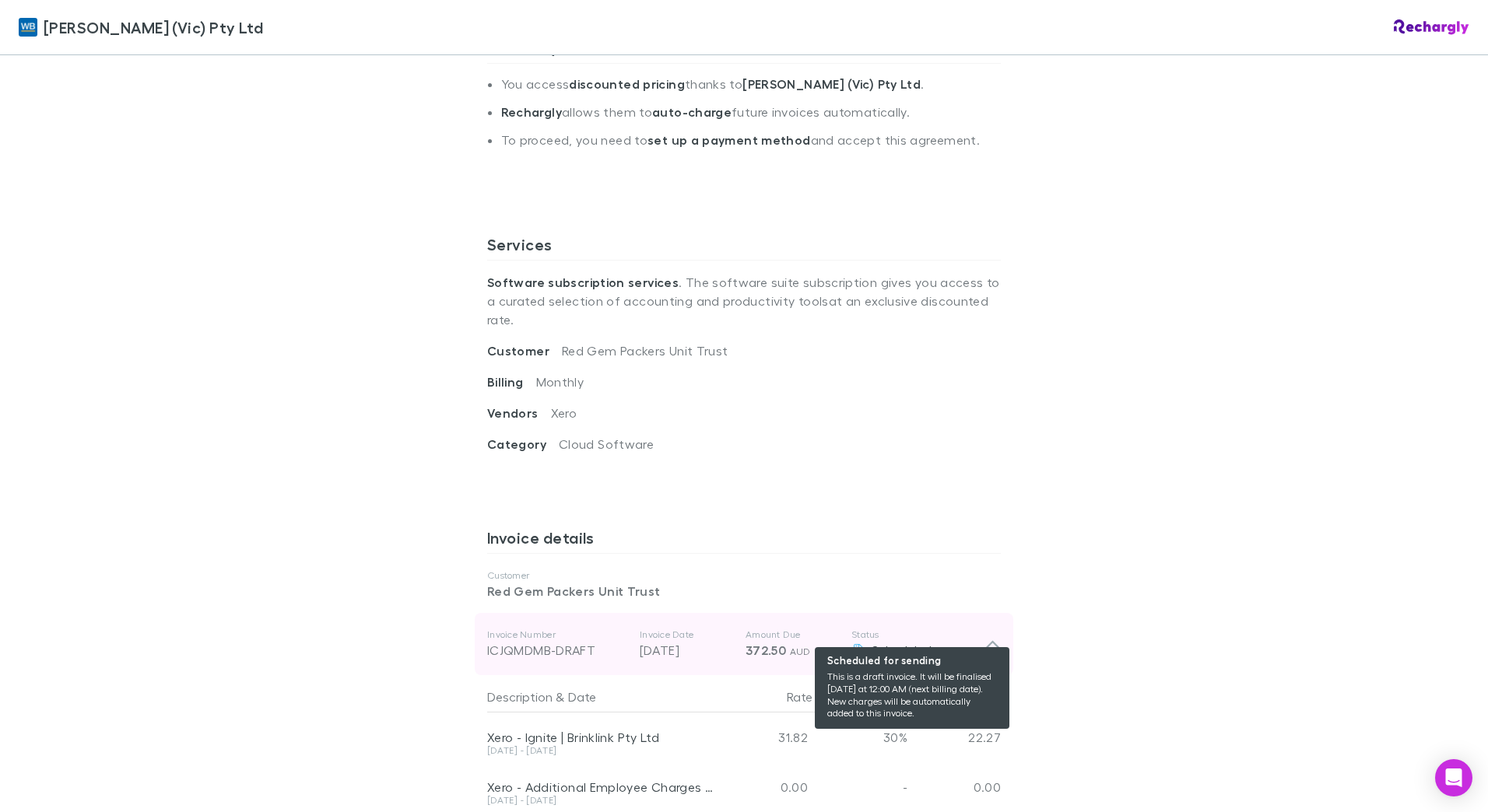
click at [872, 643] on span "Scheduled" at bounding box center [901, 650] width 59 height 14
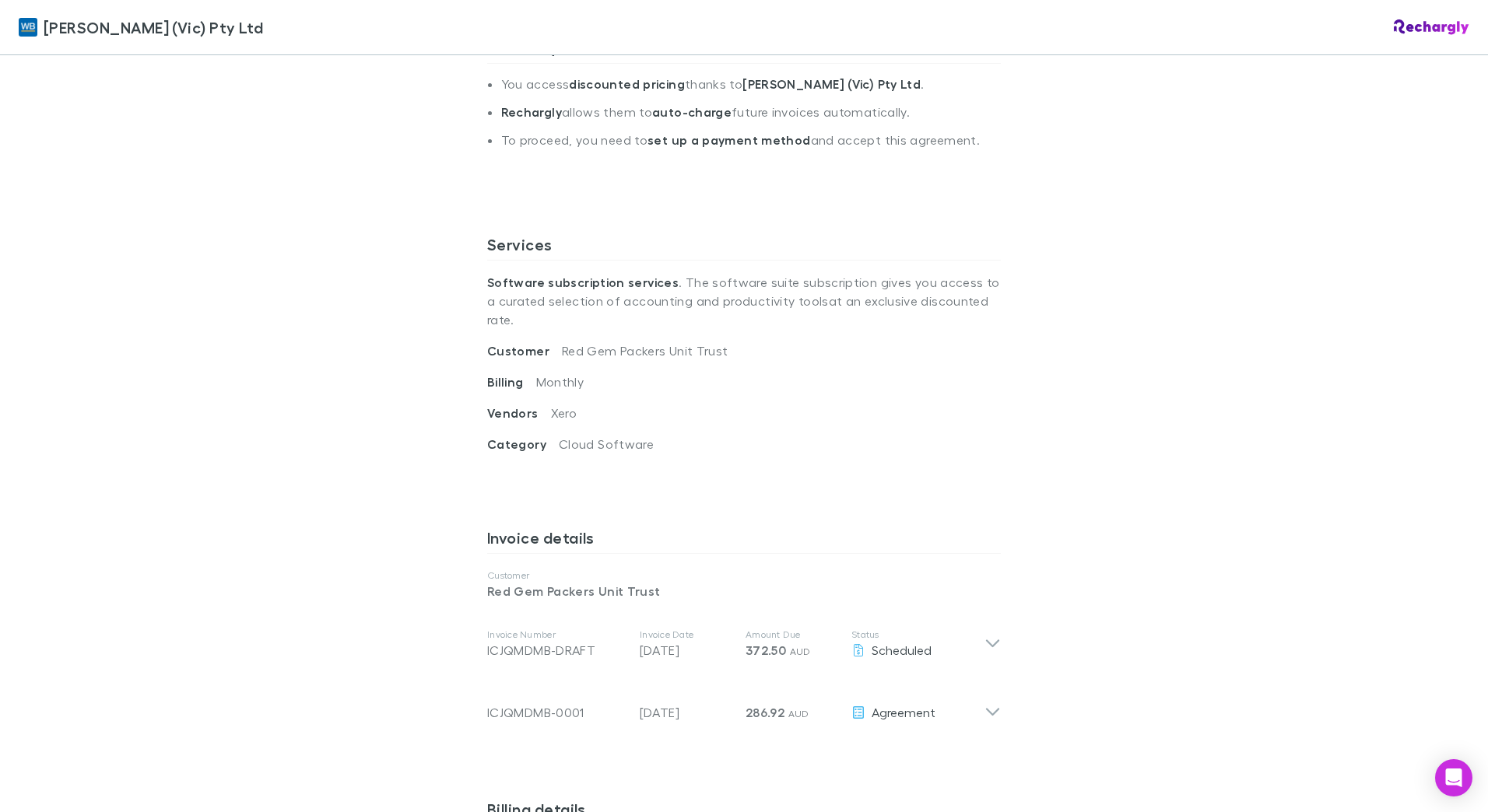
scroll to position [467, 0]
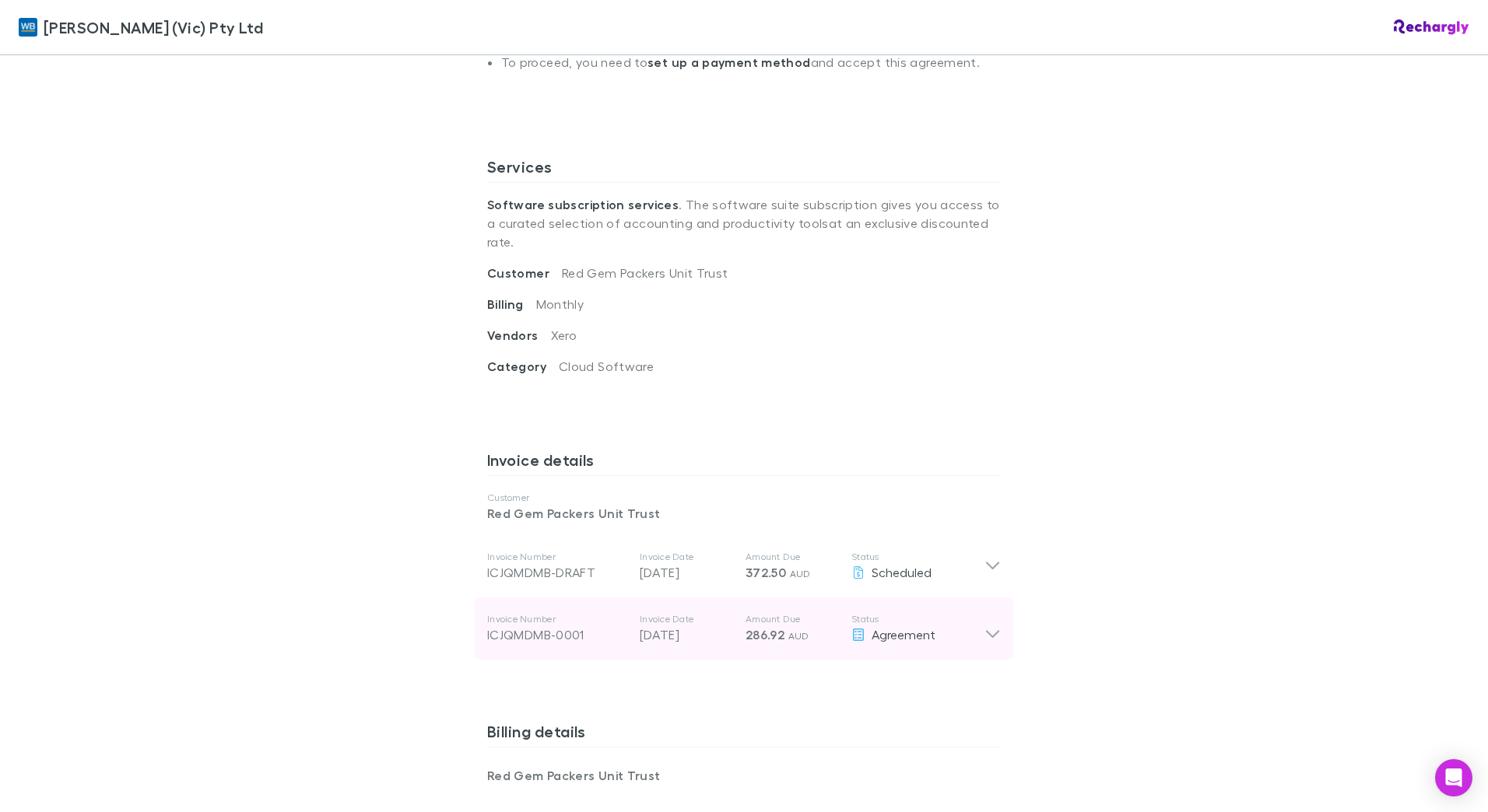
click at [912, 625] on div "Agreement" at bounding box center [918, 634] width 133 height 19
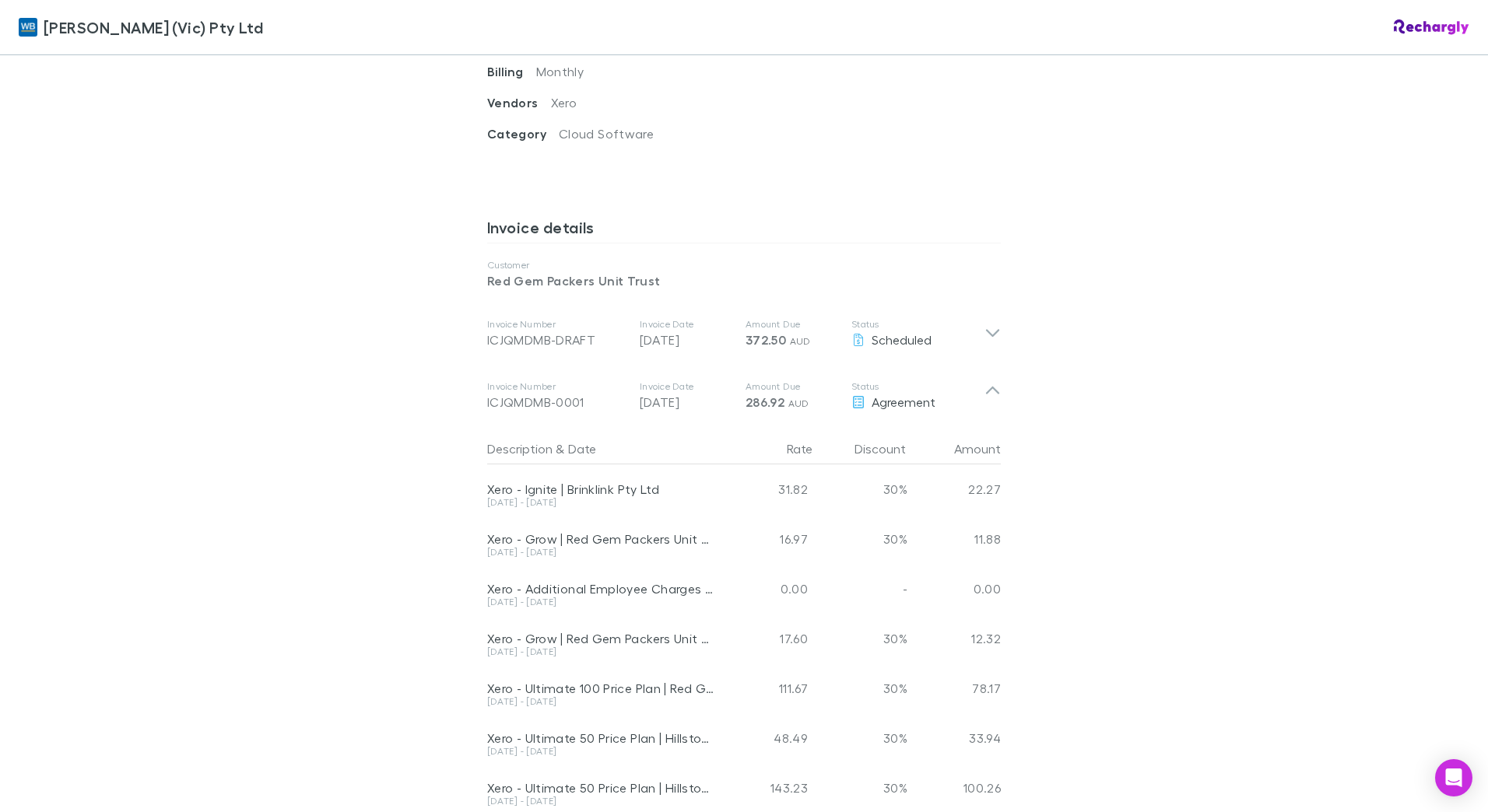
scroll to position [700, 0]
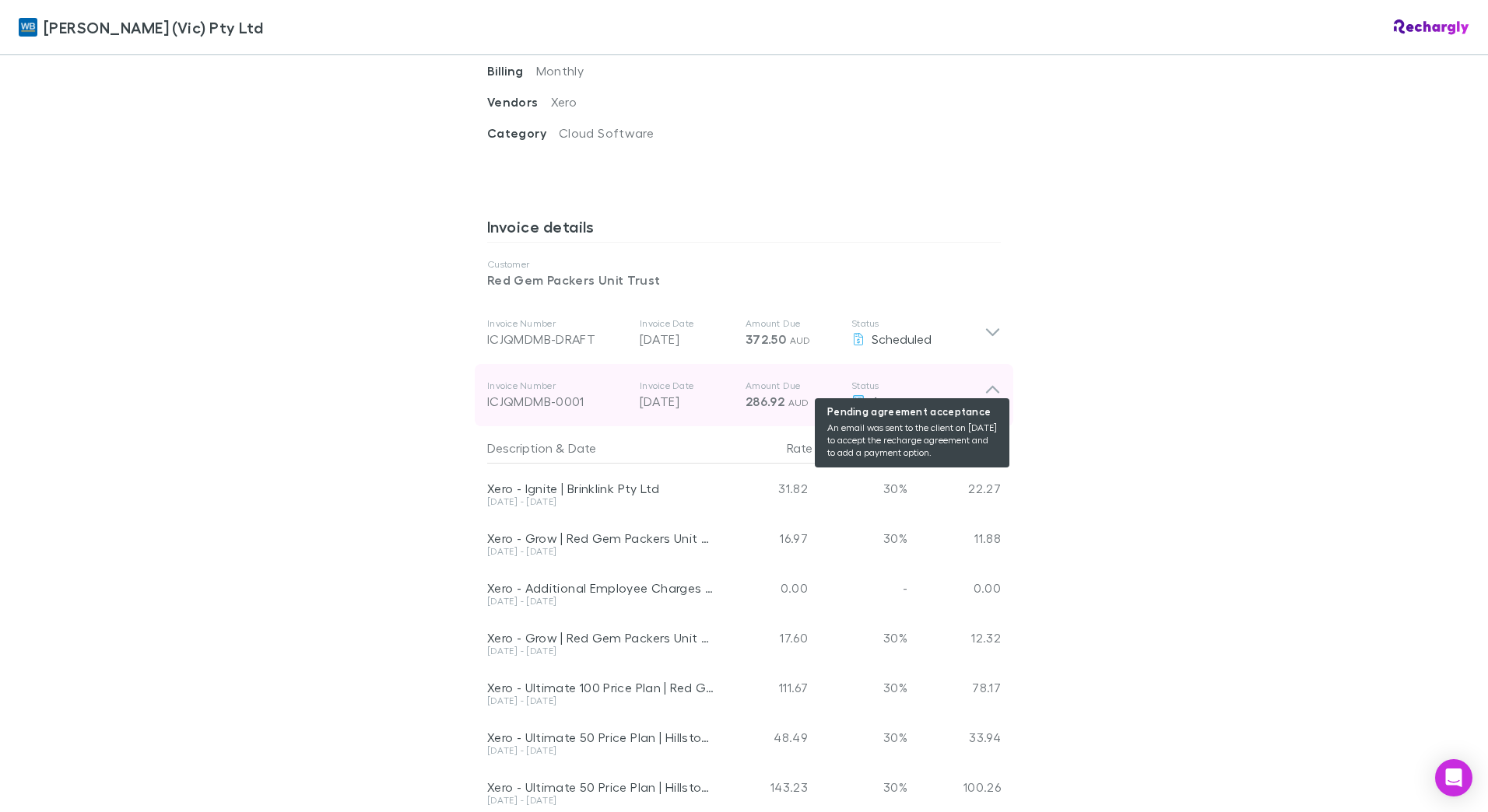
click at [984, 379] on icon at bounding box center [992, 395] width 16 height 32
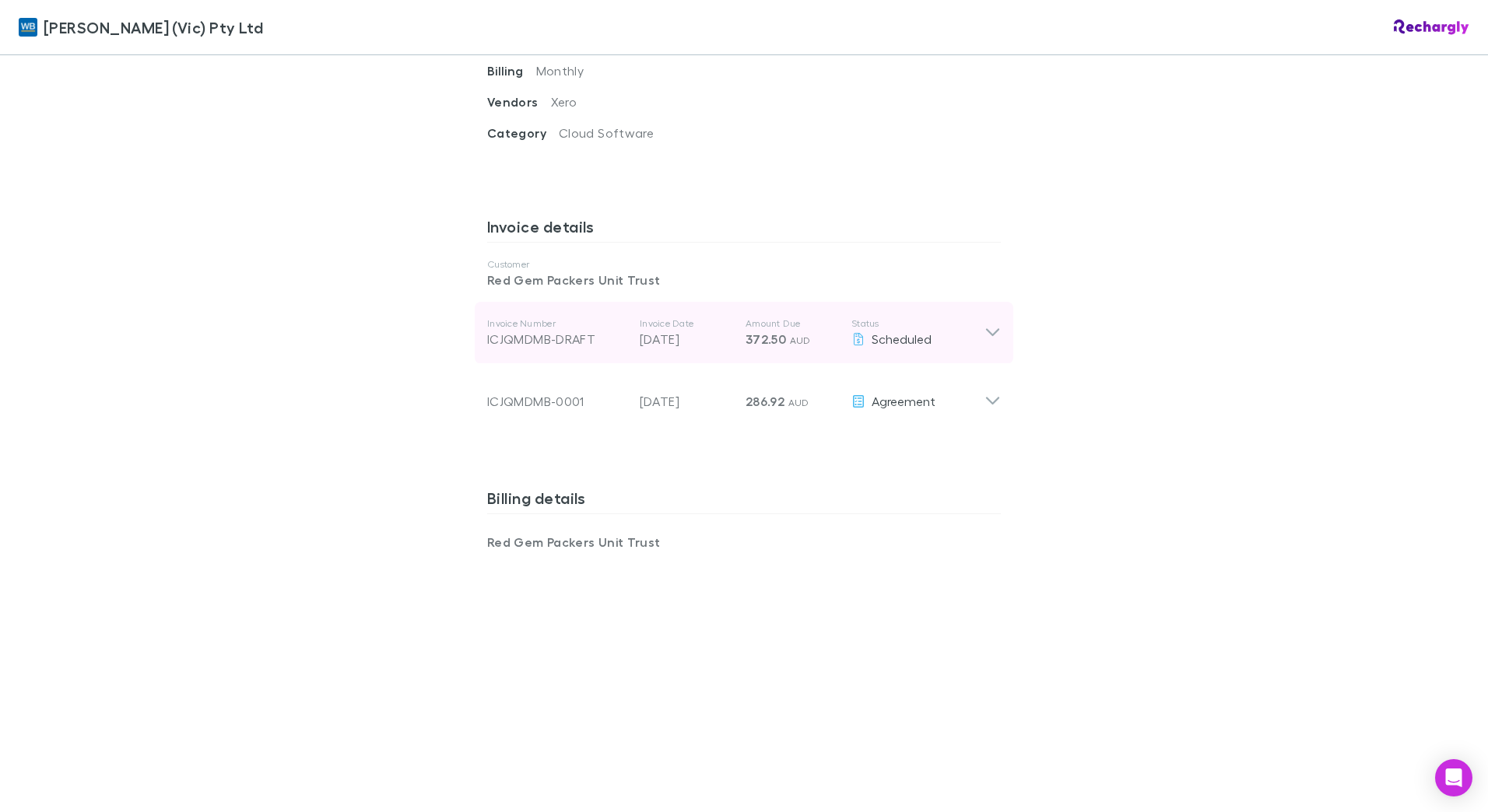
click at [516, 330] on div "ICJQMDMB-DRAFT" at bounding box center [556, 339] width 140 height 19
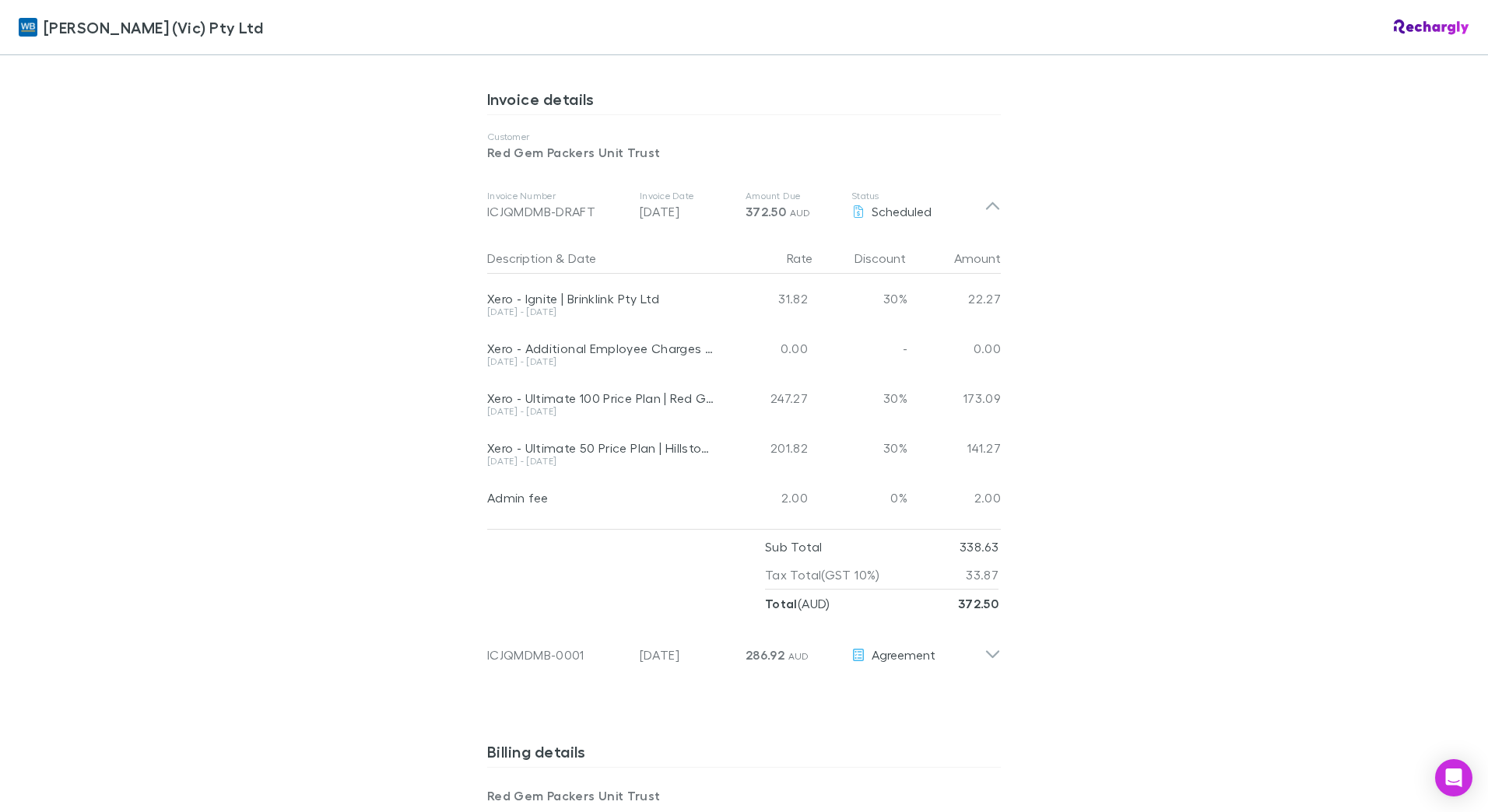
scroll to position [856, 0]
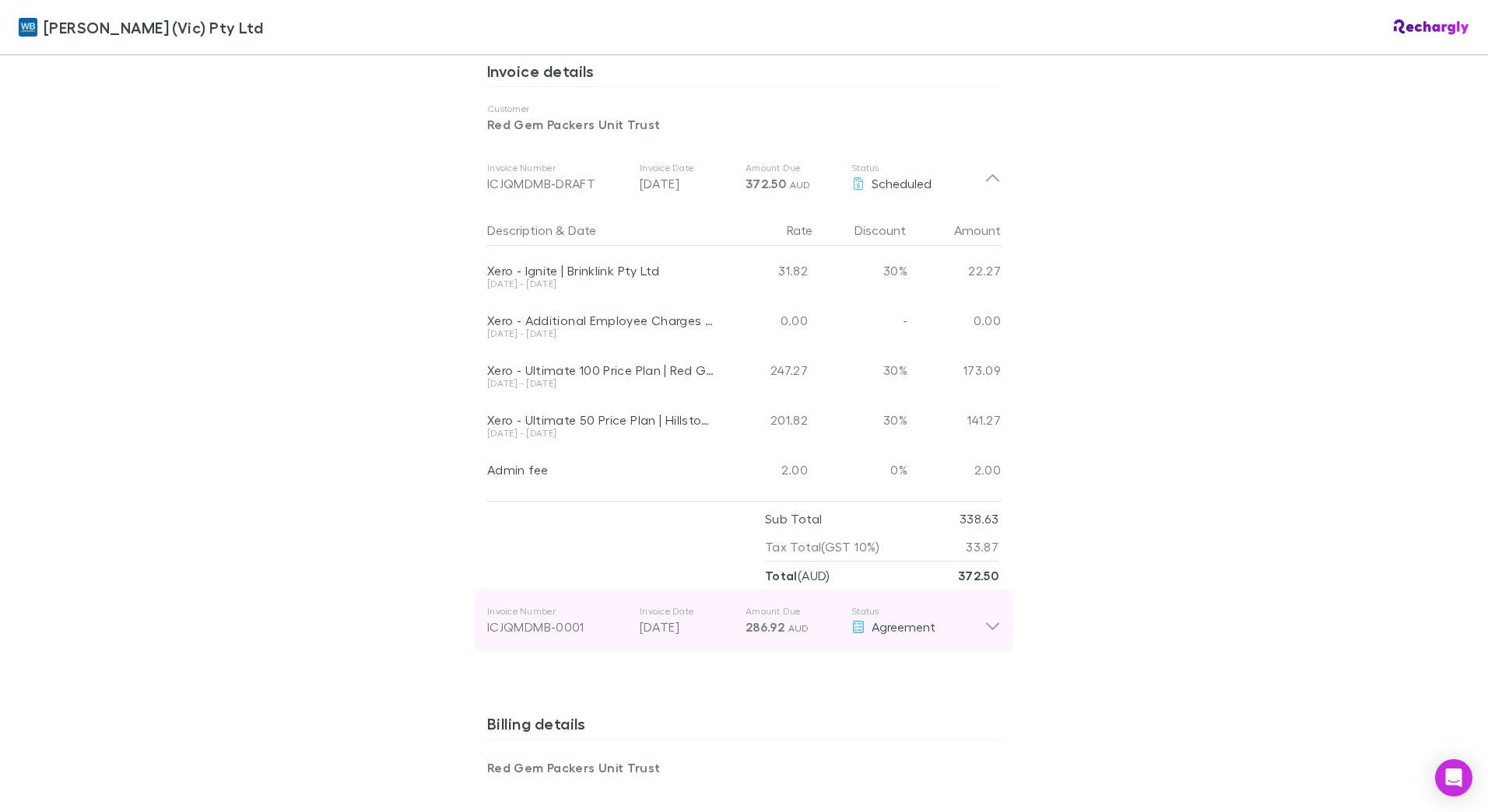
click at [569, 618] on div "ICJQMDMB-0001" at bounding box center [556, 627] width 140 height 19
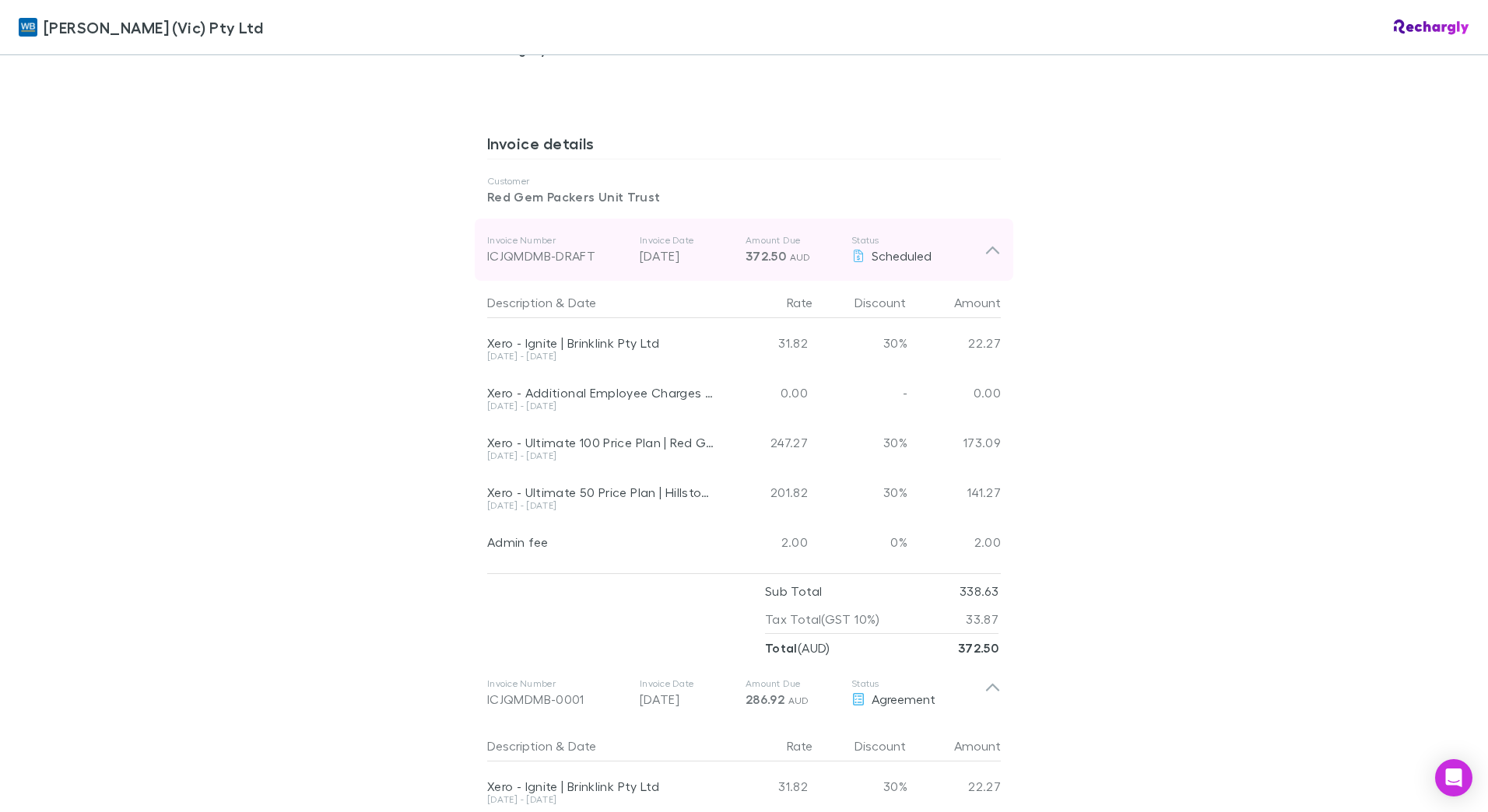
scroll to position [778, 0]
click at [560, 253] on div "Invoice Number ICJQMDMB-DRAFT Invoice Date [DATE] Amount Due 372.50 AUD Status …" at bounding box center [735, 255] width 498 height 56
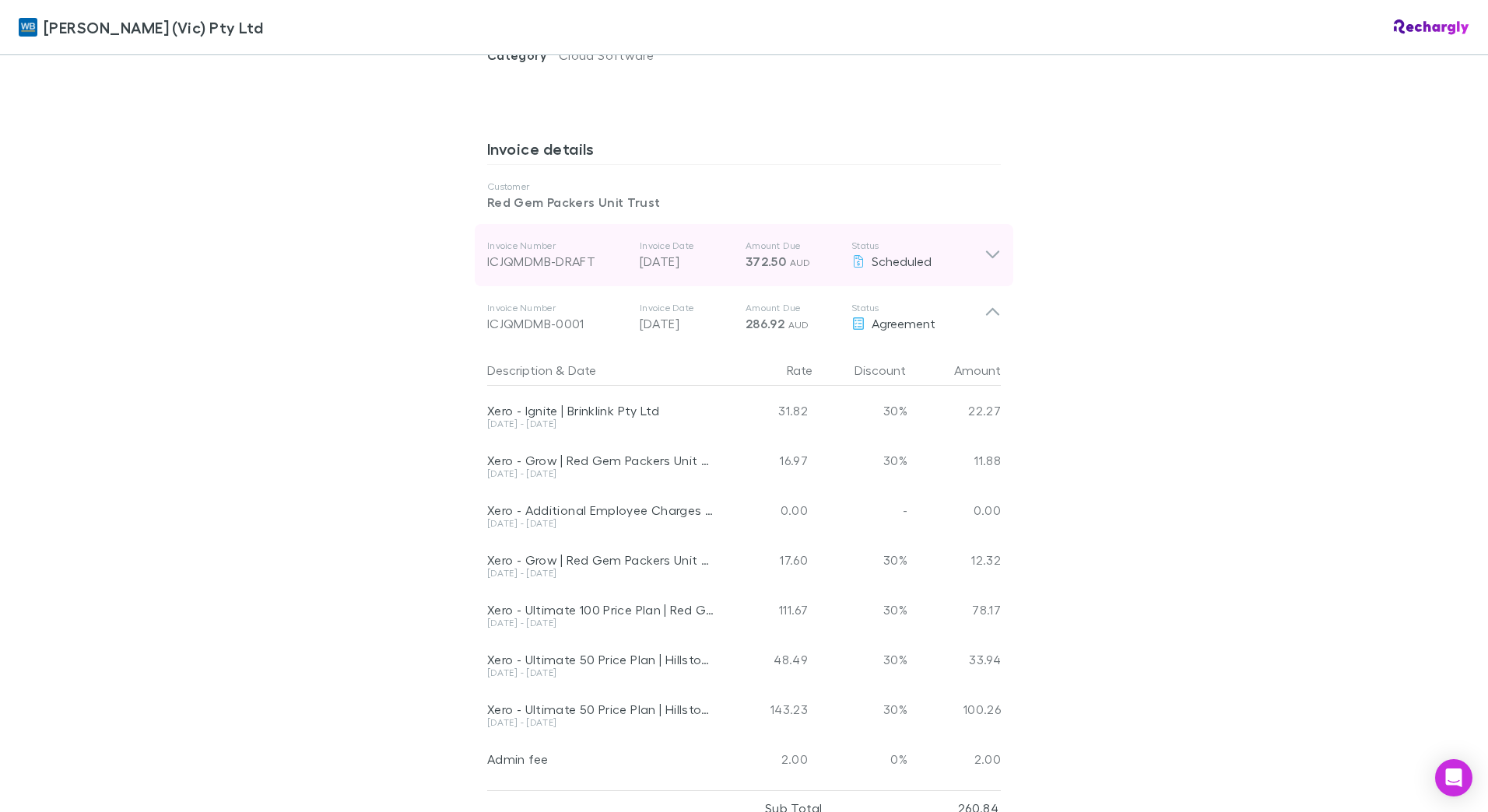
click at [588, 252] on div "ICJQMDMB-DRAFT" at bounding box center [556, 261] width 140 height 19
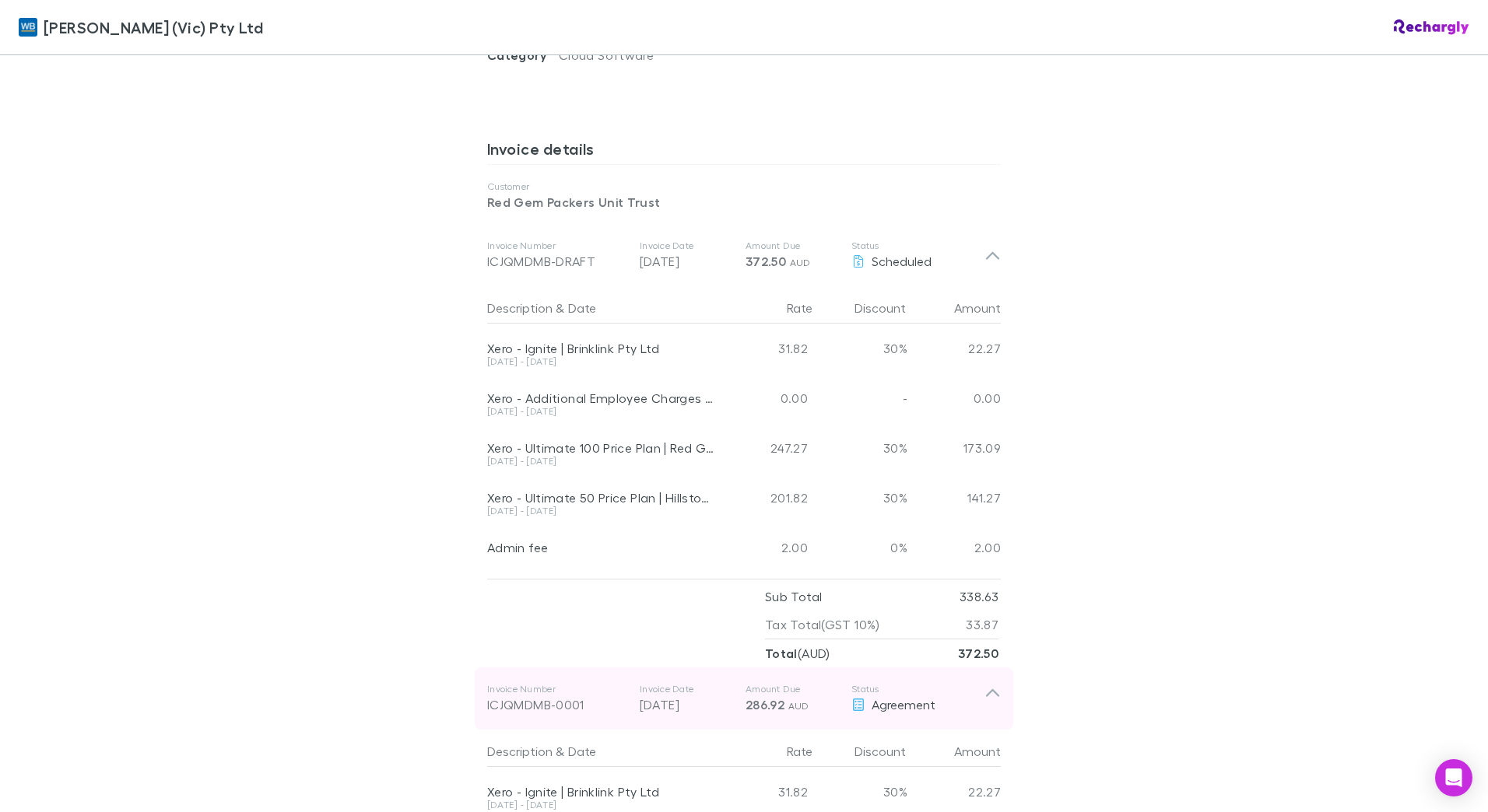
click at [984, 683] on icon at bounding box center [992, 698] width 16 height 32
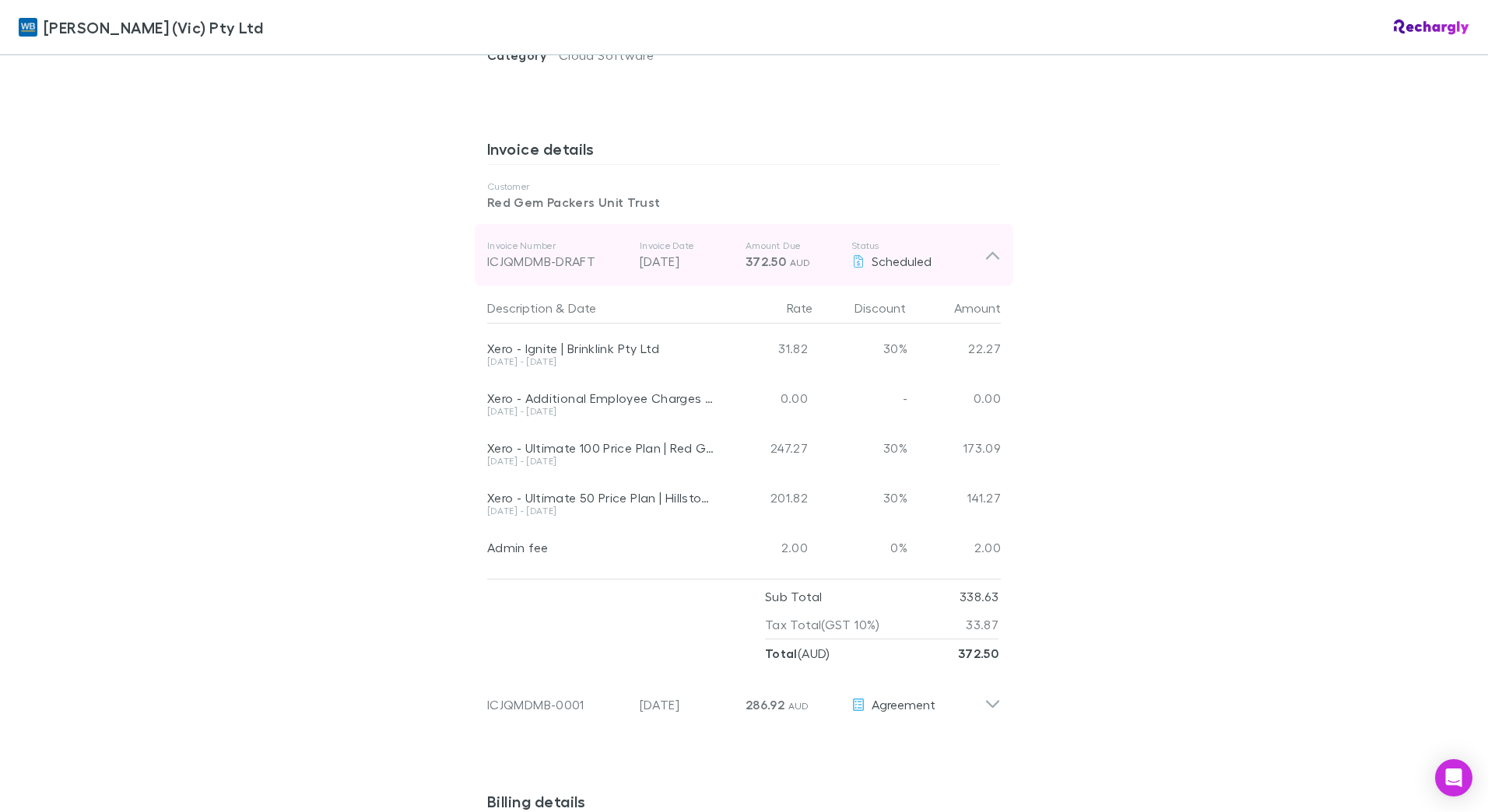
click at [1005, 244] on div "Invoice Number ICJQMDMB-DRAFT Invoice Date [DATE] Amount Due 372.50 AUD Status …" at bounding box center [744, 255] width 538 height 62
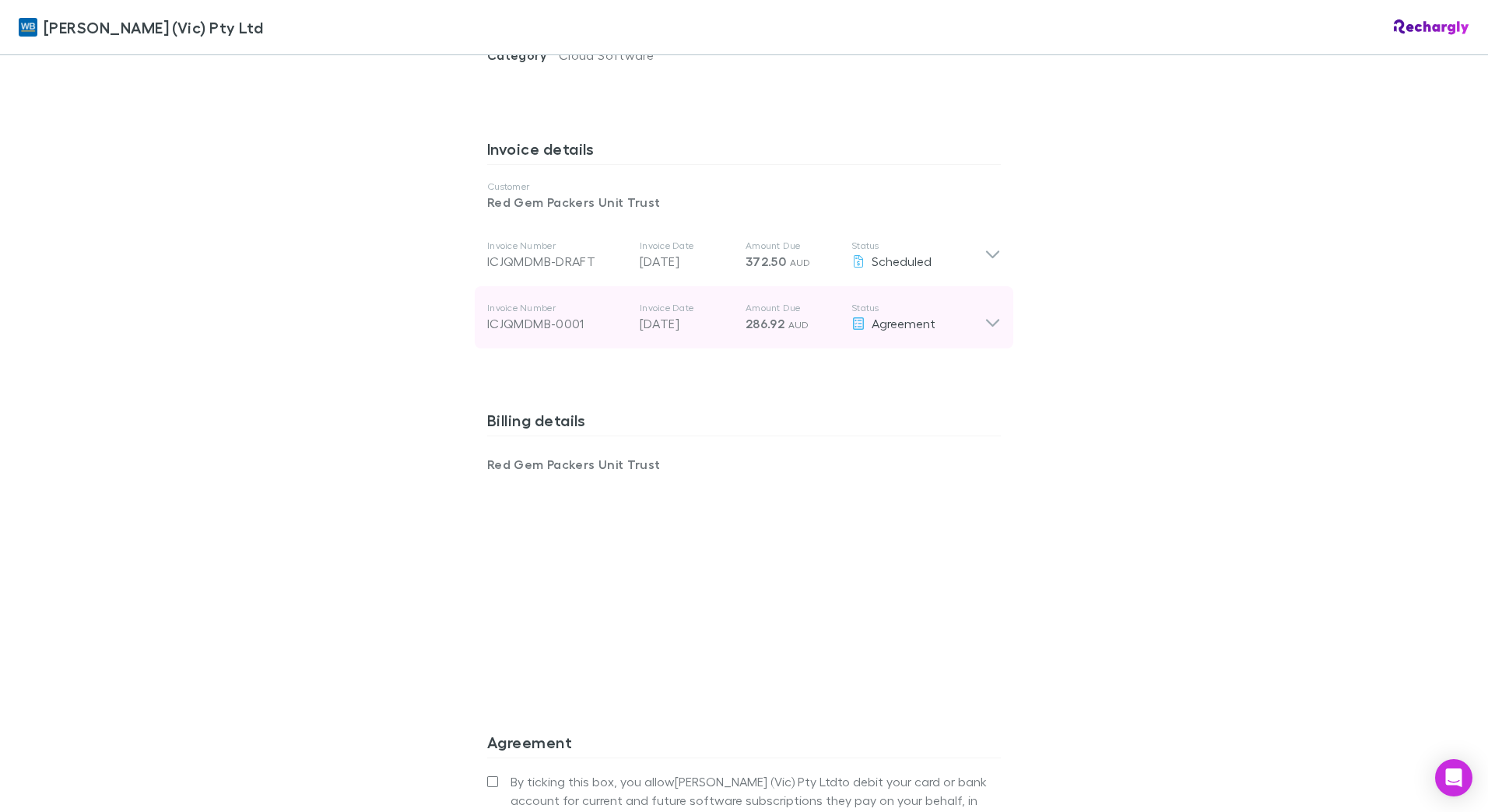
click at [586, 315] on div "ICJQMDMB-0001" at bounding box center [556, 324] width 140 height 19
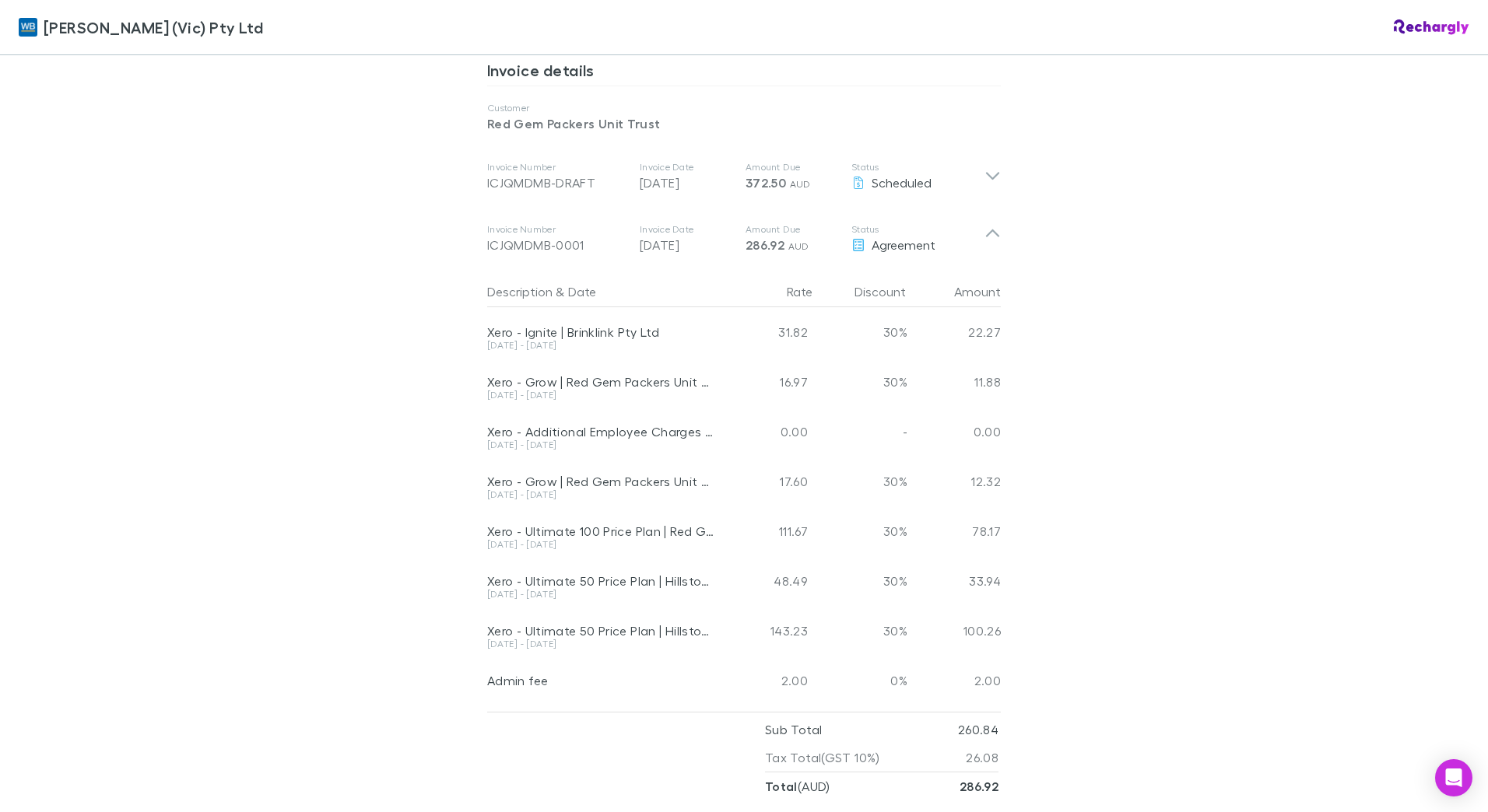
scroll to position [856, 0]
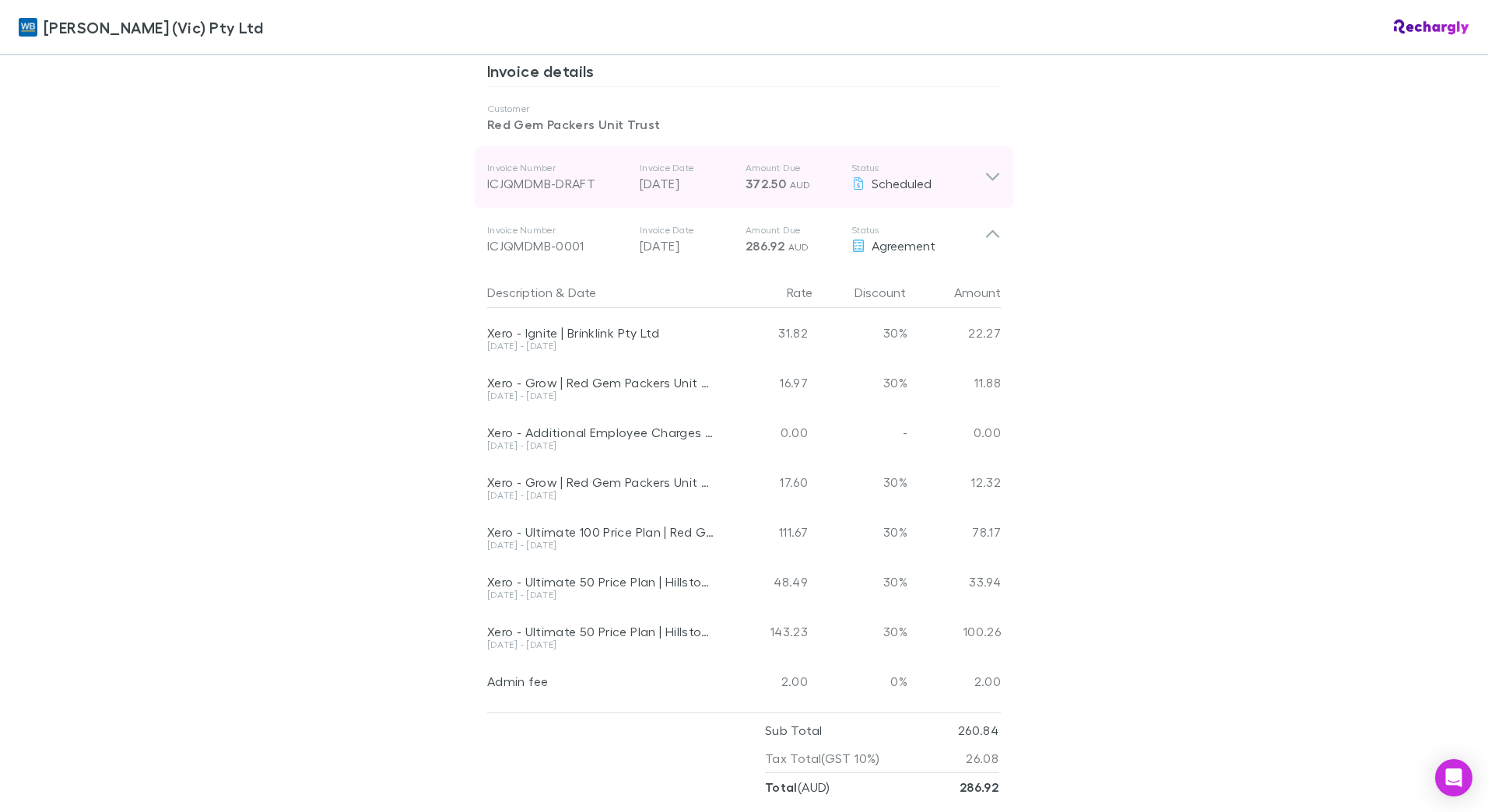
click at [627, 155] on div "Invoice Number ICJQMDMB-DRAFT Invoice Date [DATE] Amount Due 372.50 AUD Status …" at bounding box center [735, 178] width 498 height 56
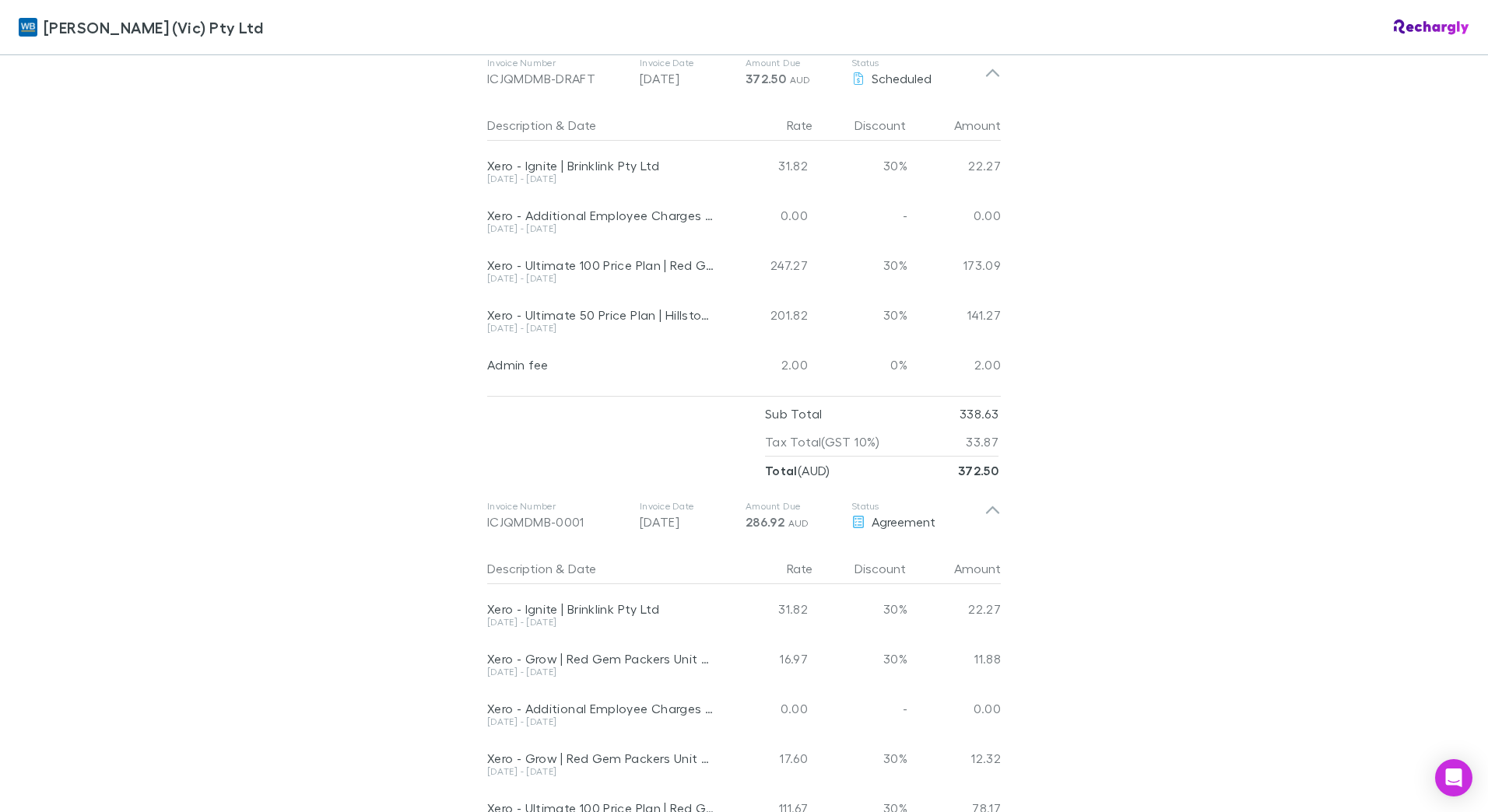
scroll to position [934, 0]
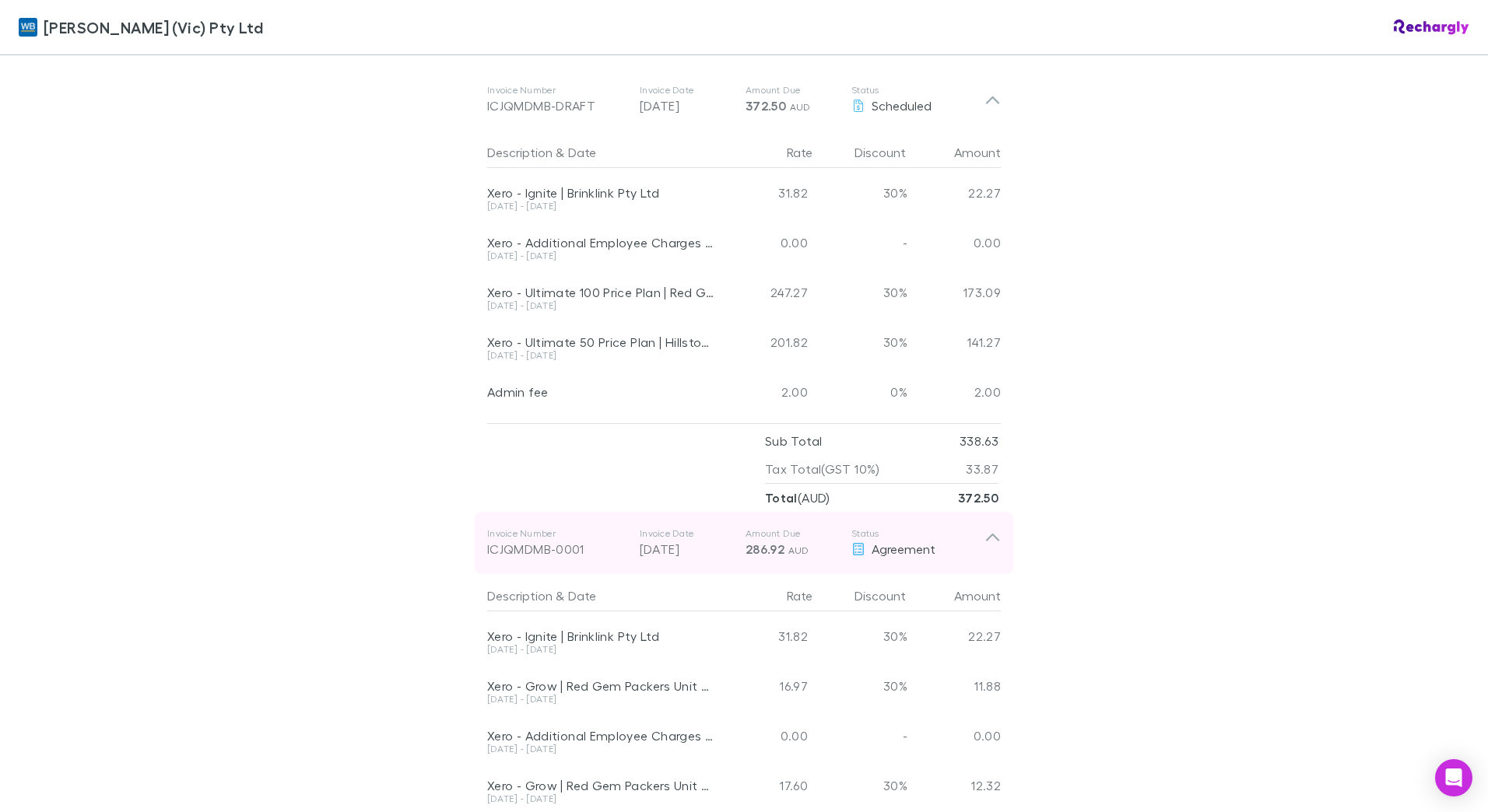
click at [587, 527] on p "Invoice Number" at bounding box center [556, 534] width 140 height 13
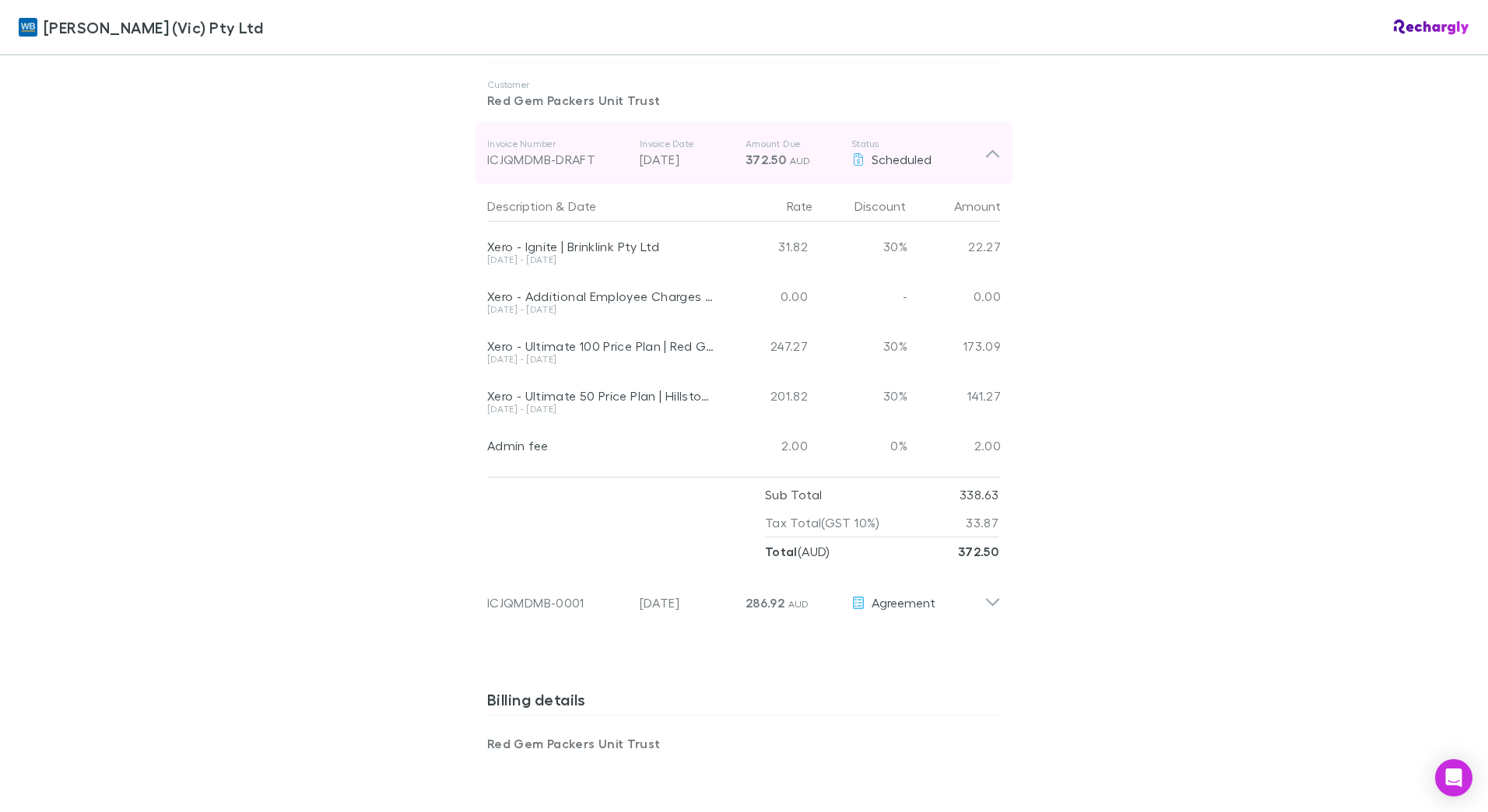
scroll to position [700, 0]
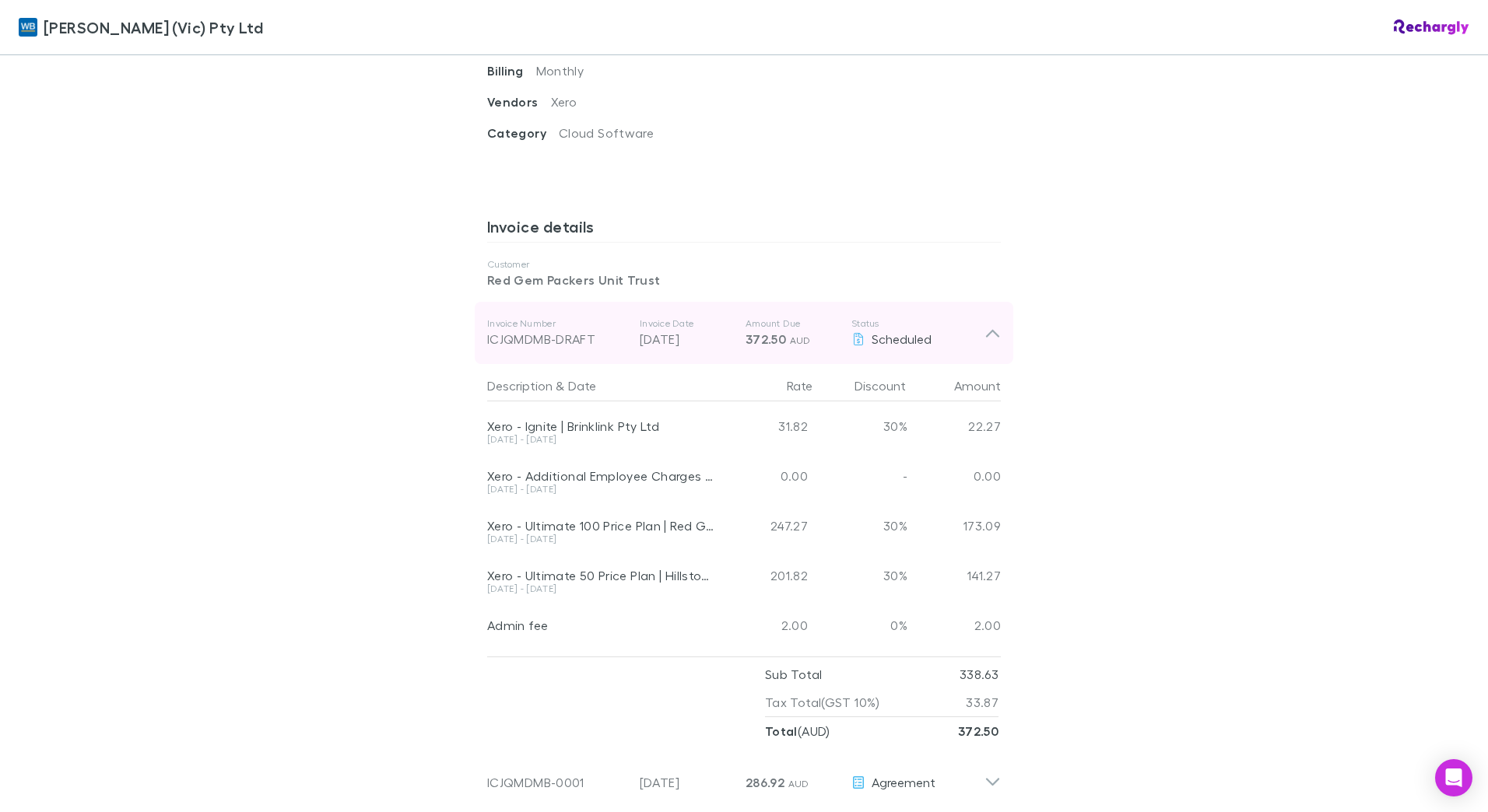
click at [572, 330] on div "ICJQMDMB-DRAFT" at bounding box center [556, 339] width 140 height 19
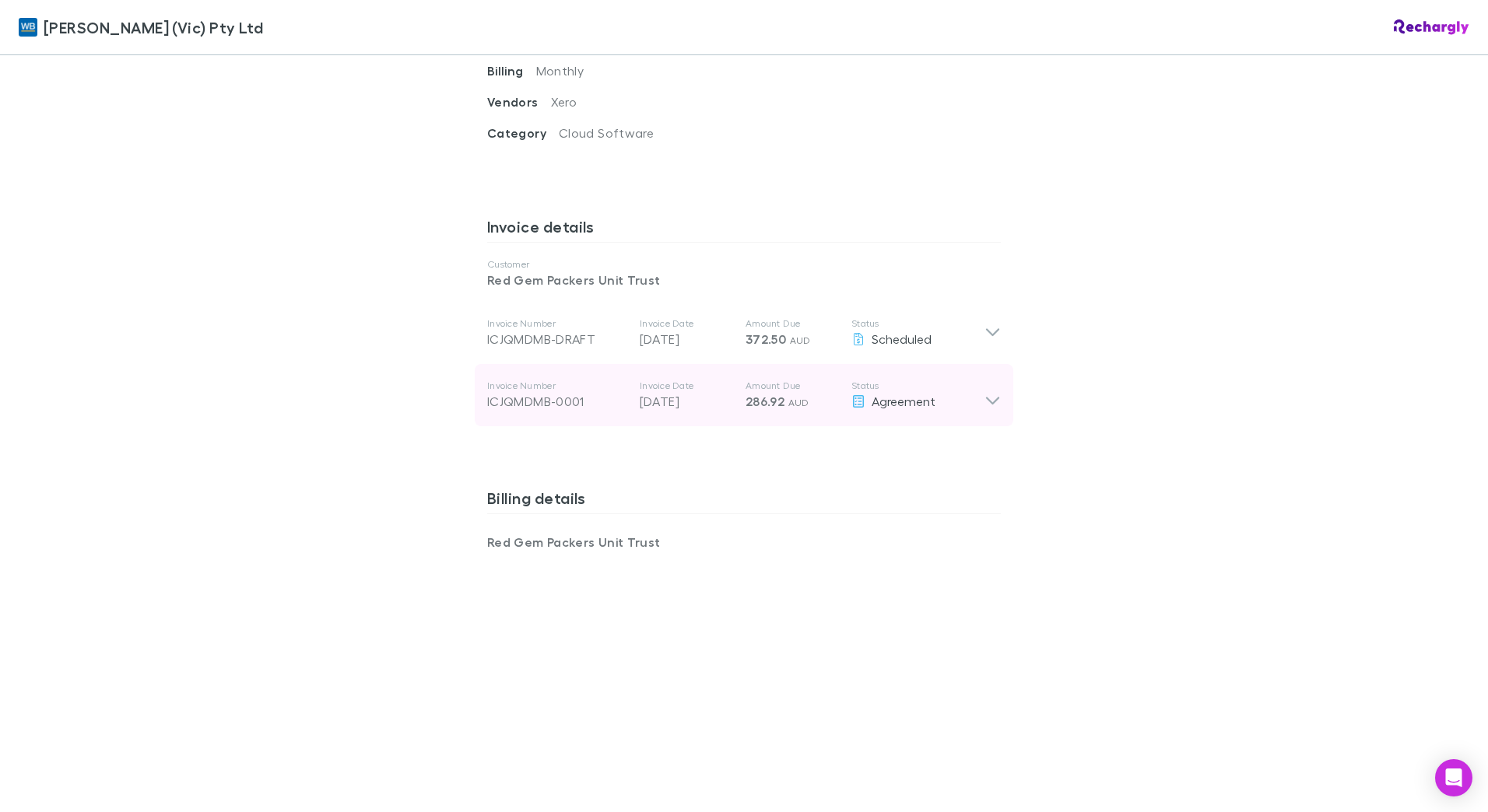
click at [571, 392] on div "ICJQMDMB-0001" at bounding box center [556, 401] width 140 height 19
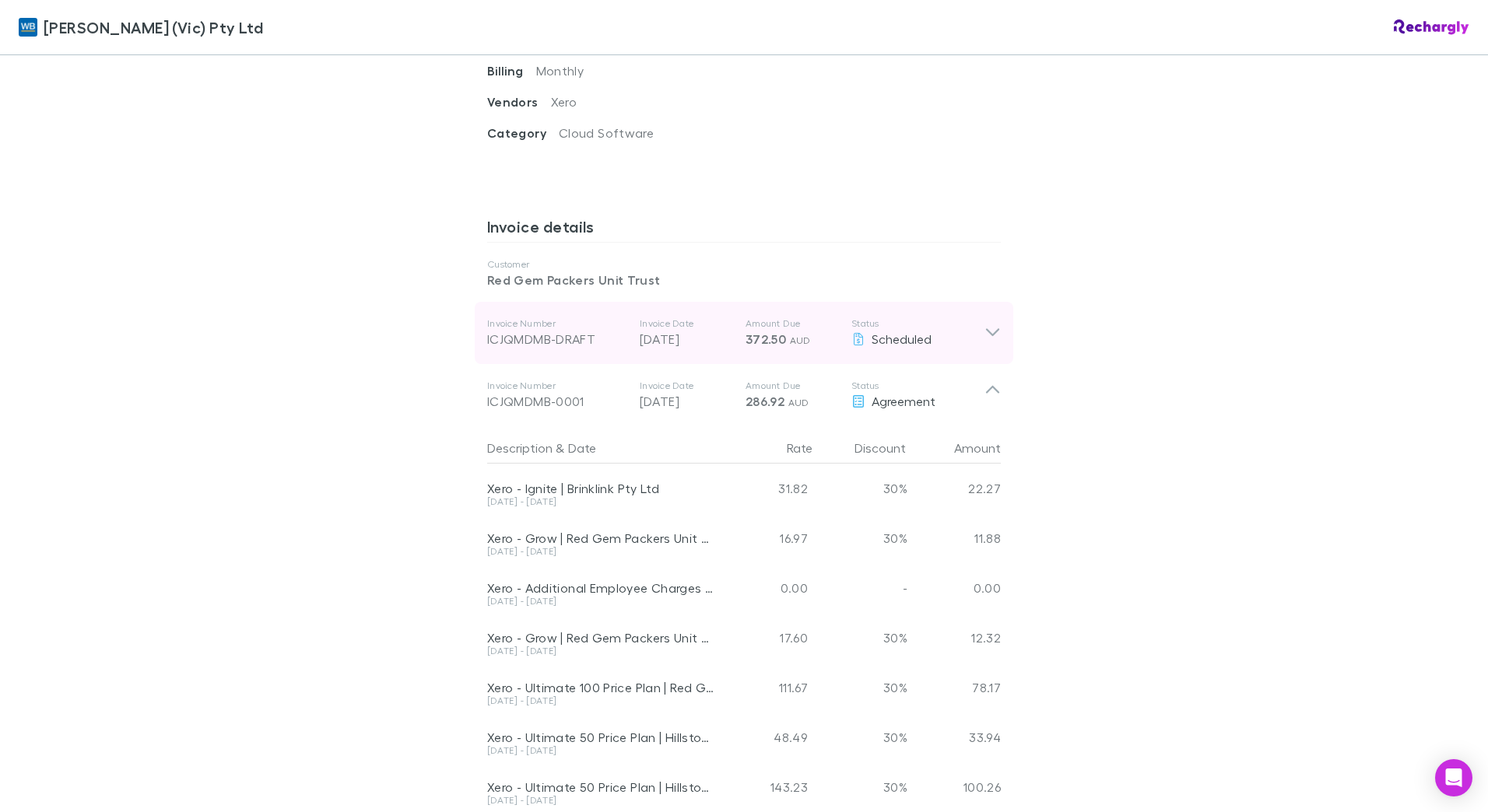
click at [555, 330] on div "ICJQMDMB-DRAFT" at bounding box center [556, 339] width 140 height 19
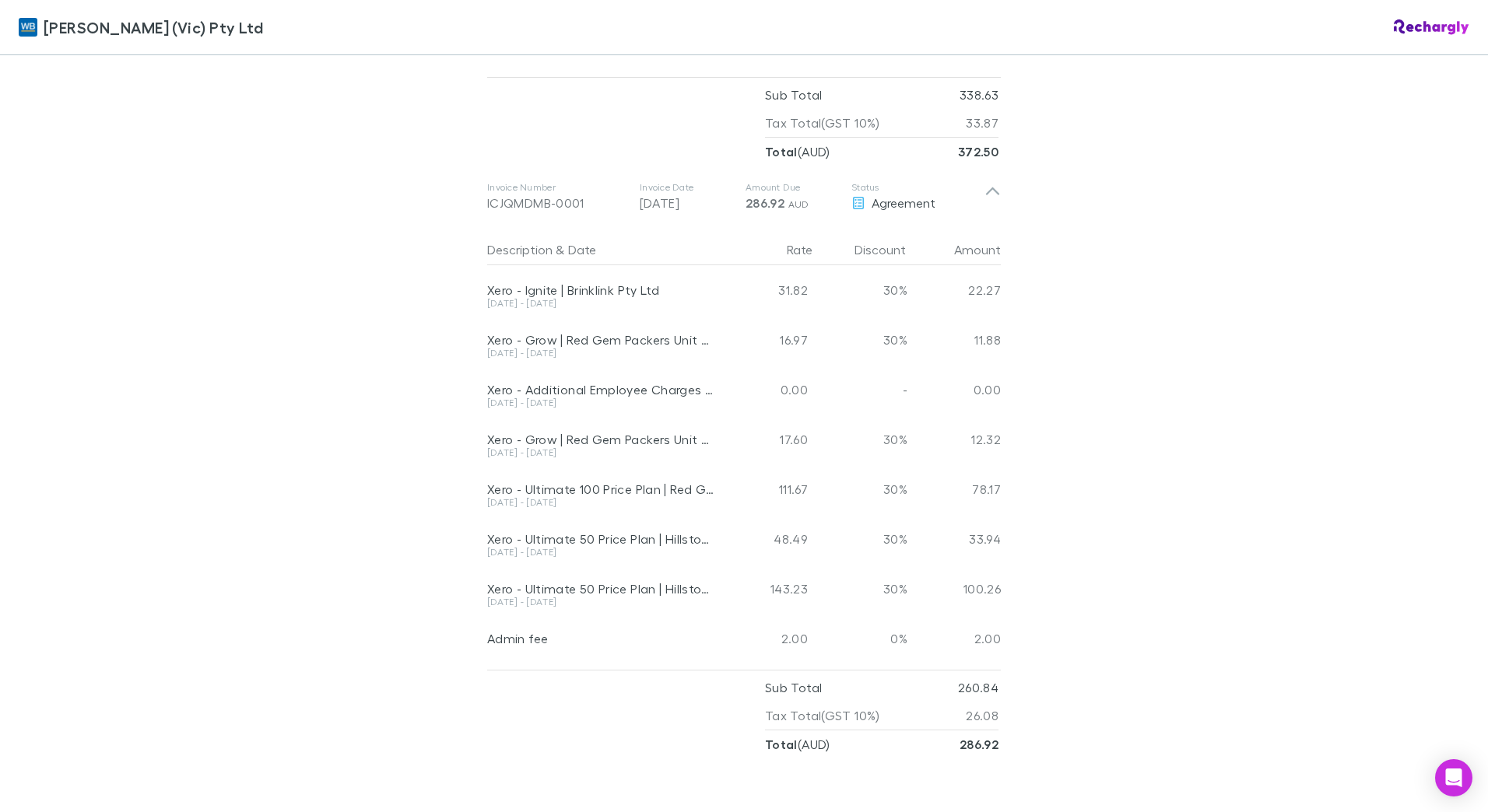
scroll to position [1245, 0]
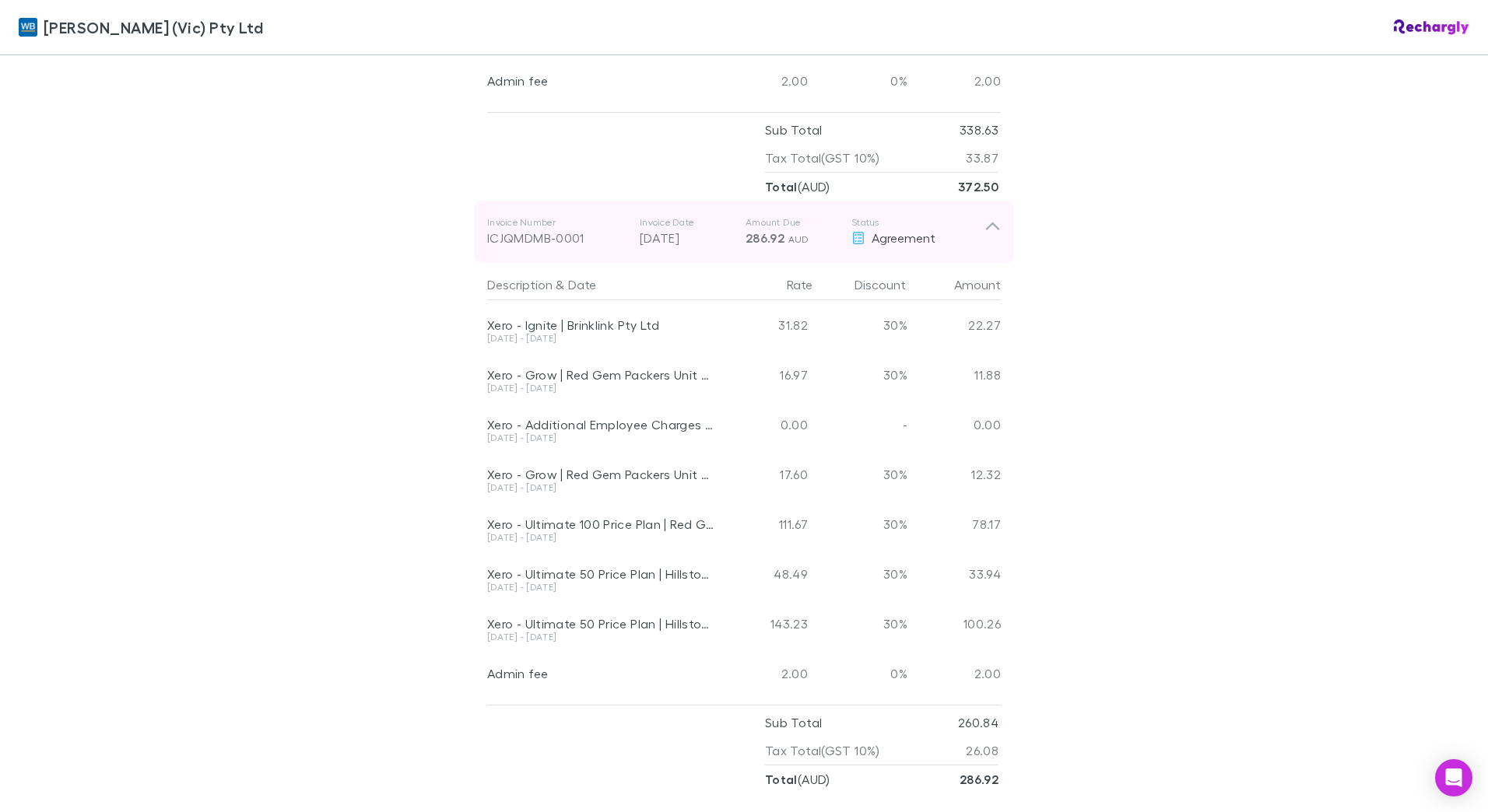
click at [652, 229] on p "[DATE]" at bounding box center [687, 238] width 94 height 19
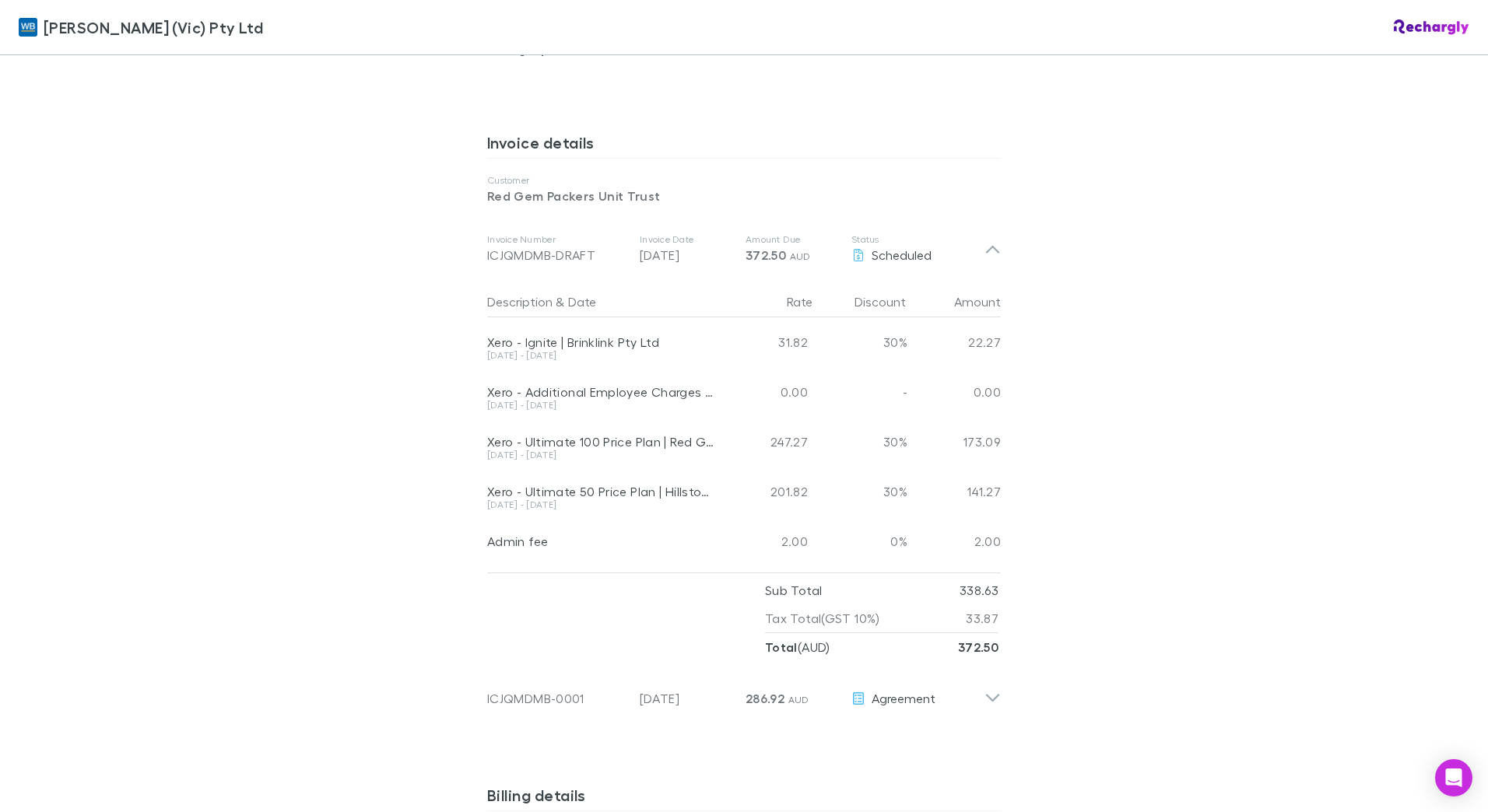
scroll to position [700, 0]
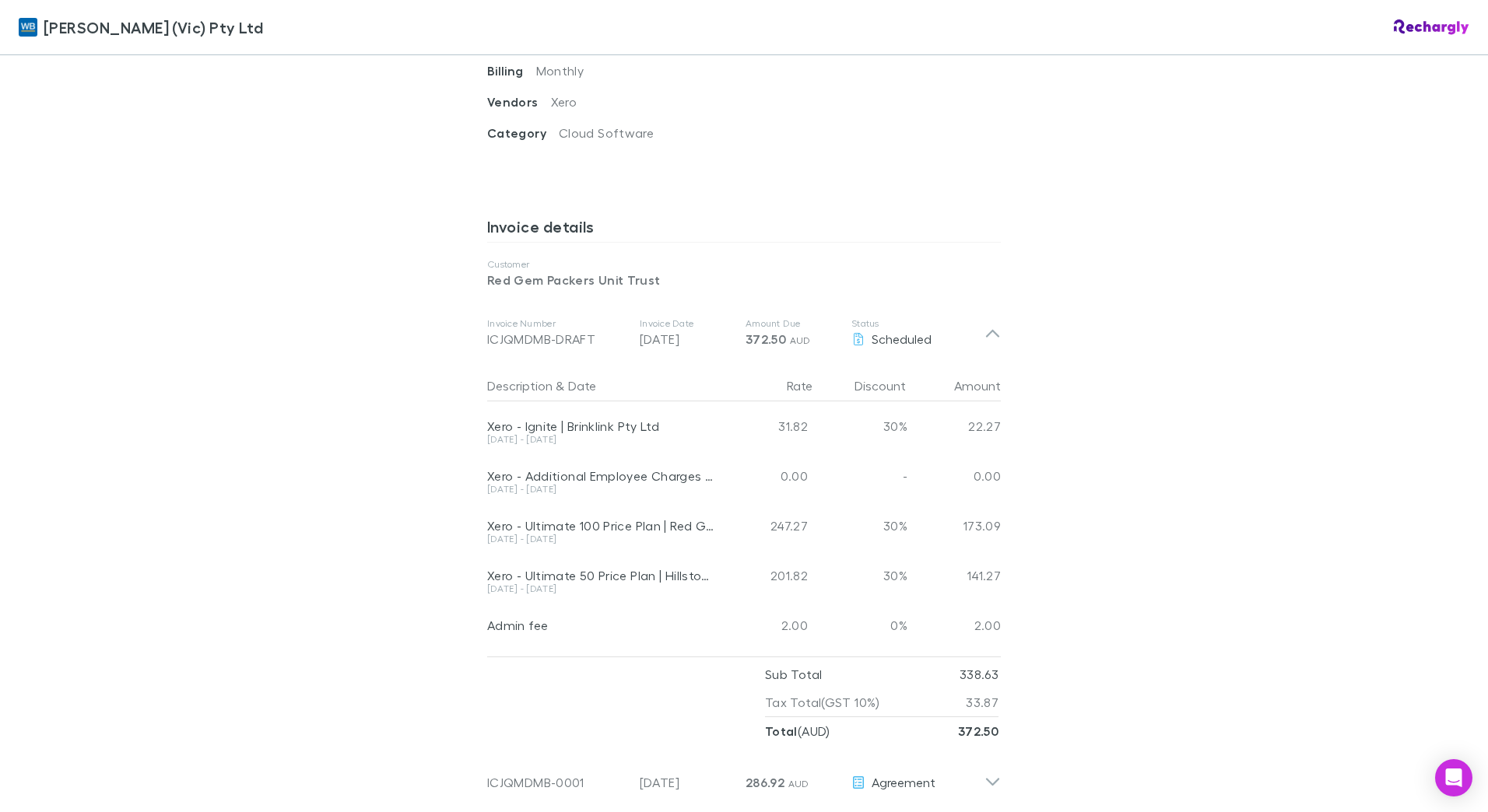
click at [581, 270] on p "Red Gem Packers Unit Trust" at bounding box center [744, 279] width 514 height 19
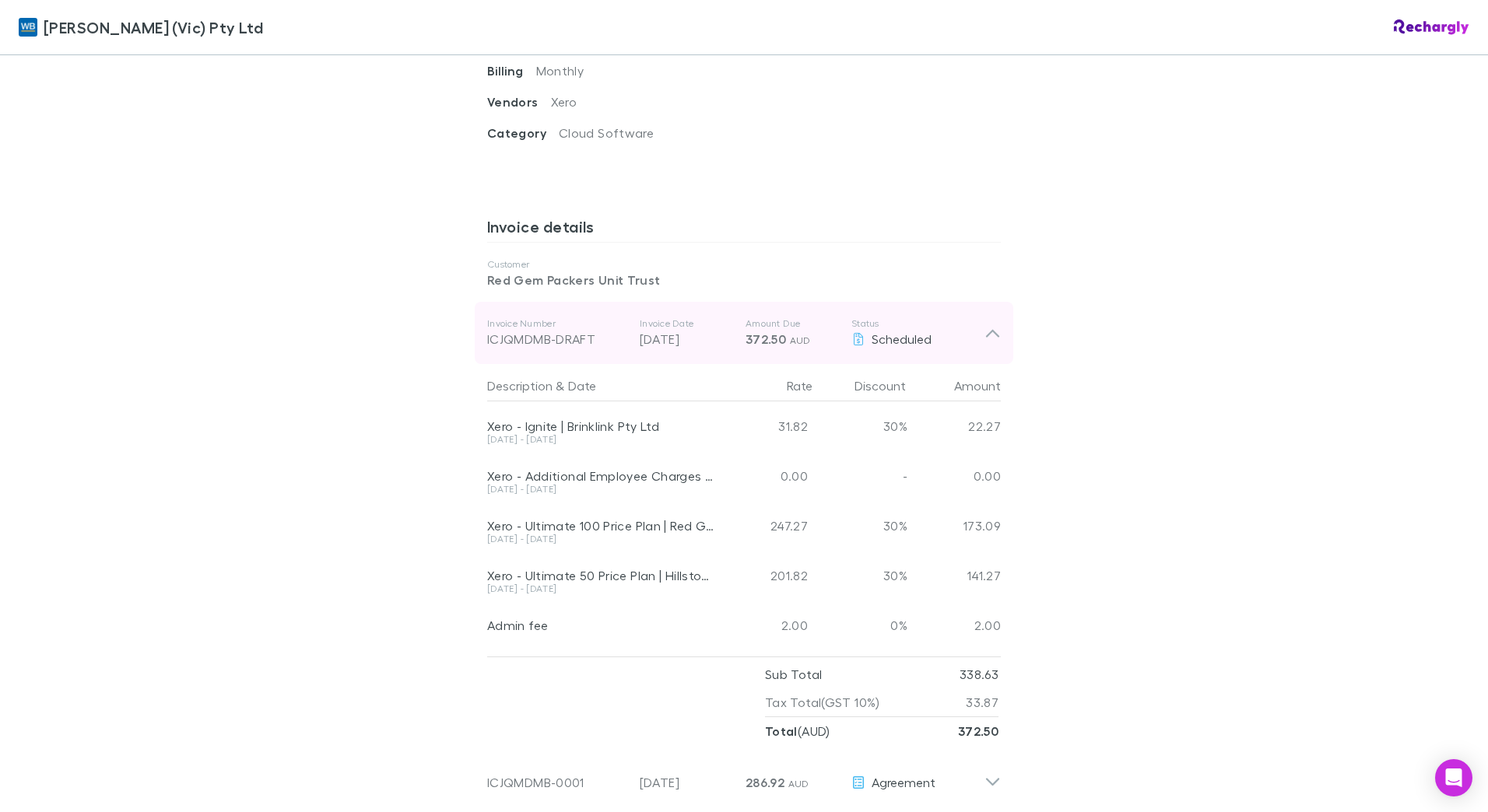
click at [572, 317] on p "Invoice Number" at bounding box center [556, 324] width 140 height 13
